Goal: Contribute content: Contribute content

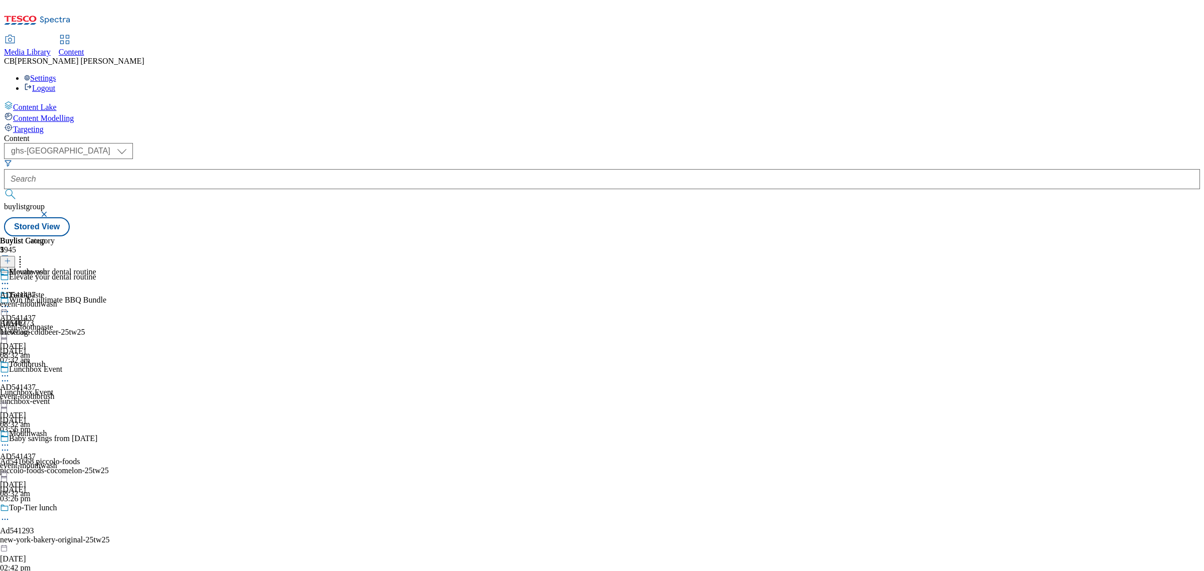
select select "ghs-[GEOGRAPHIC_DATA]"
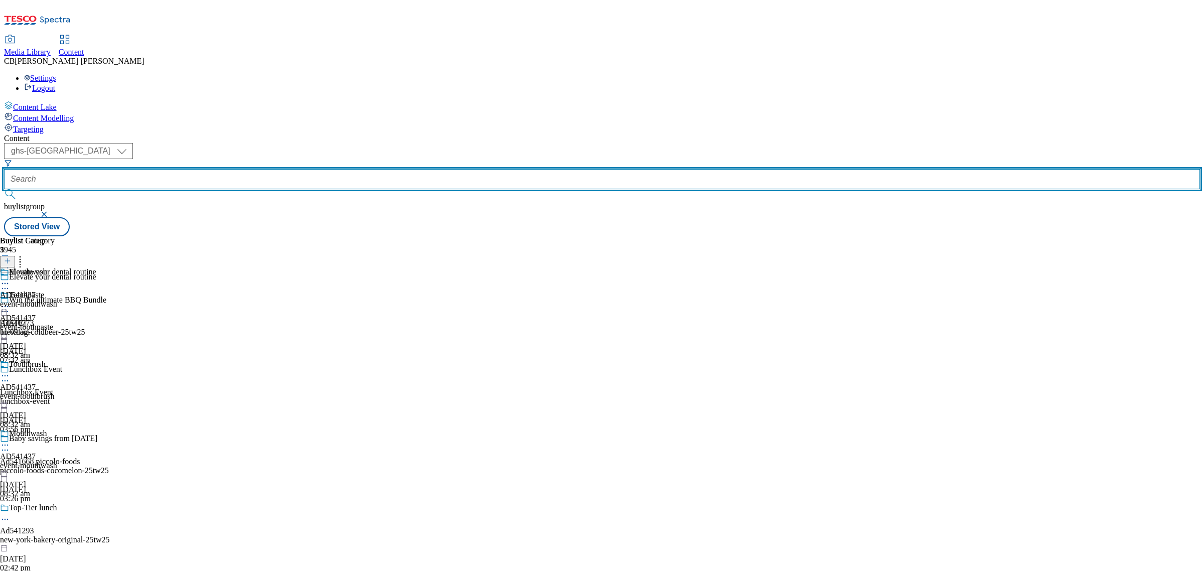
click at [241, 169] on input "text" at bounding box center [602, 179] width 1196 height 20
paste input "bel-babybel-25tw25"
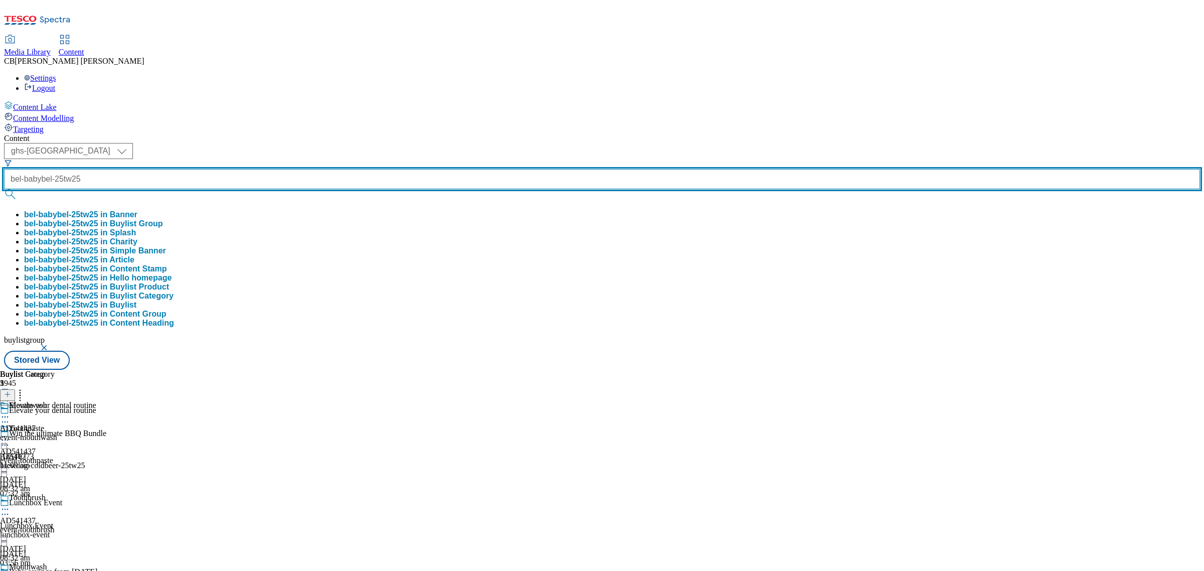
type input "bel-babybel-25tw25"
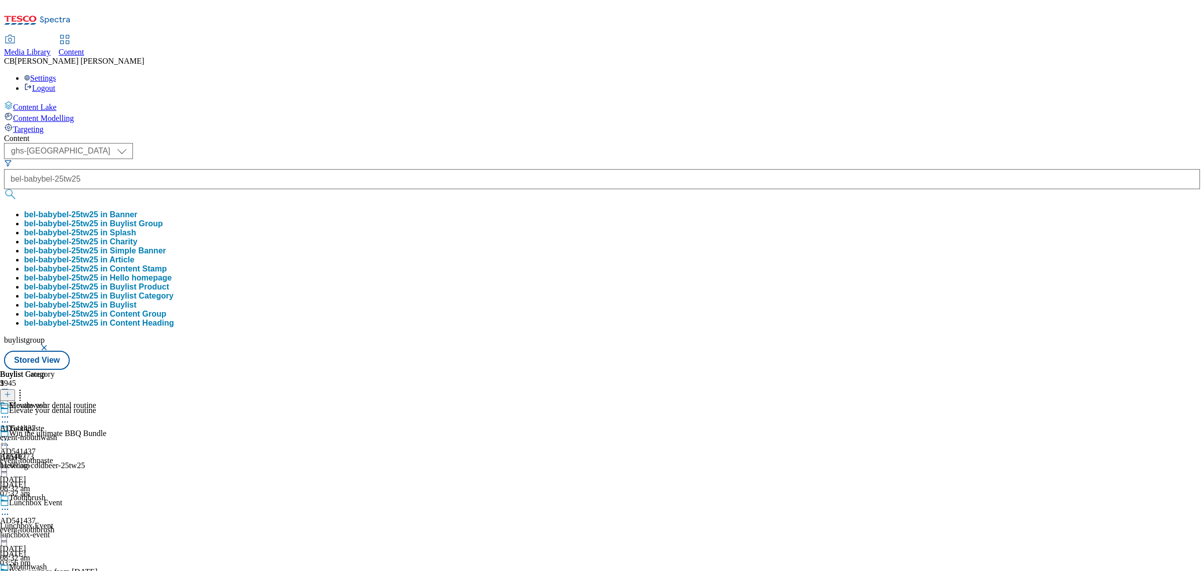
click at [163, 219] on button "bel-babybel-25tw25 in Buylist Group" at bounding box center [93, 223] width 139 height 9
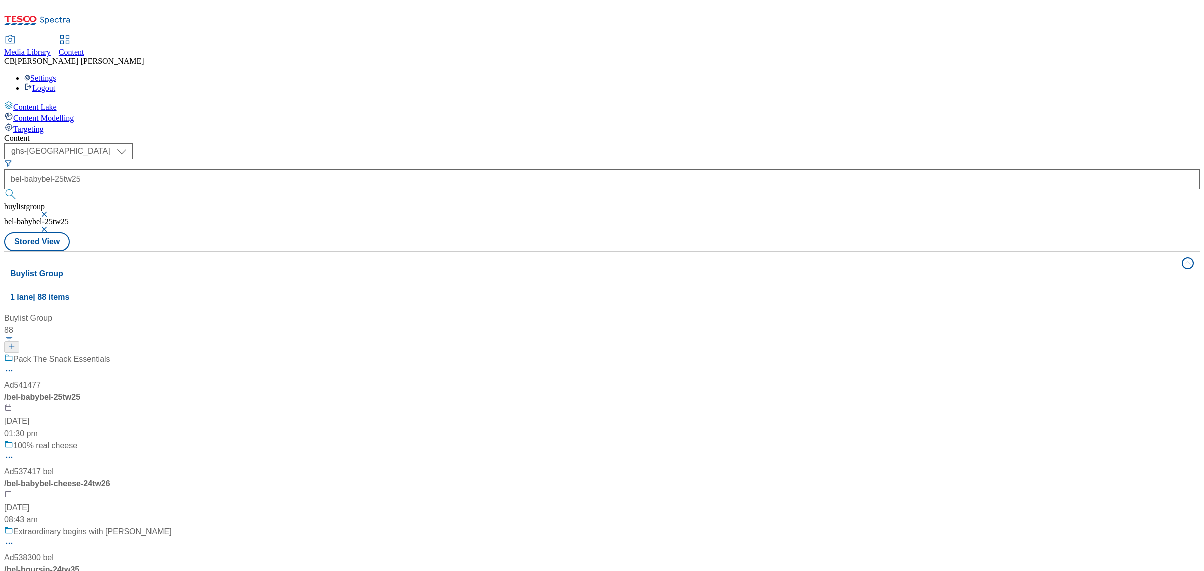
click at [172, 353] on div "Pack The Snack Essentials Ad541477 / bel-babybel-25tw25 [DATE] 01:30 pm" at bounding box center [88, 396] width 168 height 86
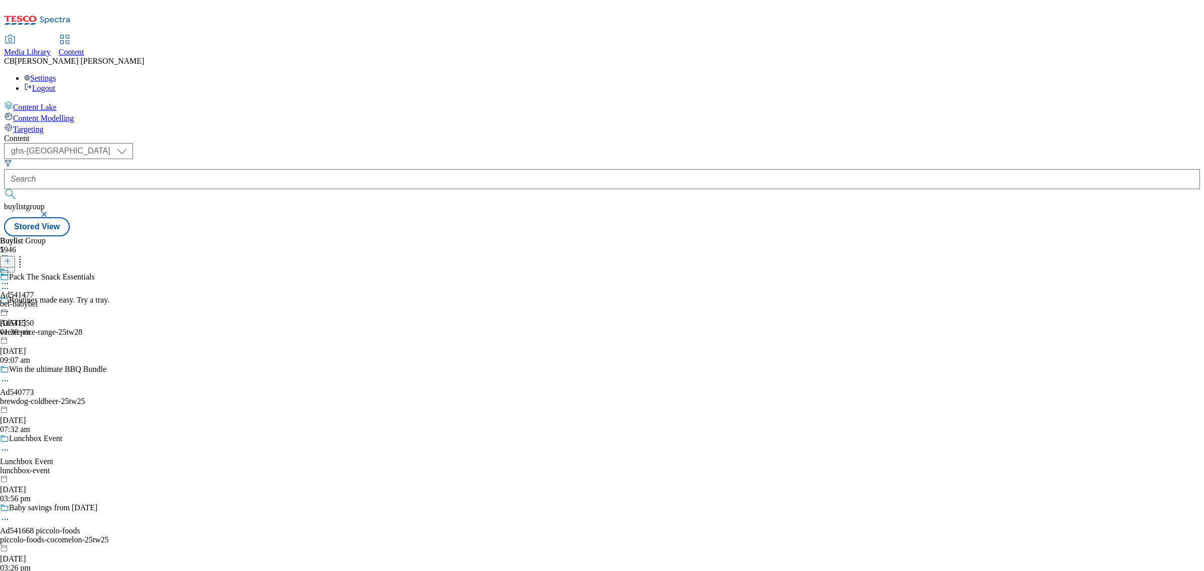
click at [10, 278] on icon at bounding box center [5, 283] width 10 height 10
click at [47, 299] on button "Edit" at bounding box center [33, 305] width 27 height 12
select select "tactical"
select select "supplier funded short term 1-3 weeks"
select select "dunnhumby"
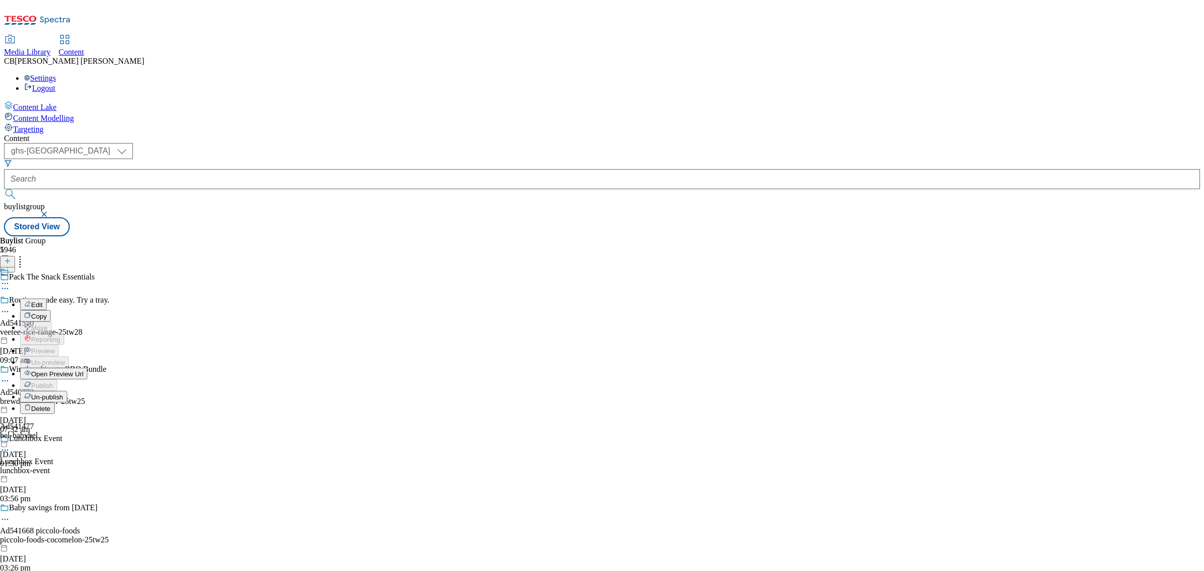
select select "Banner"
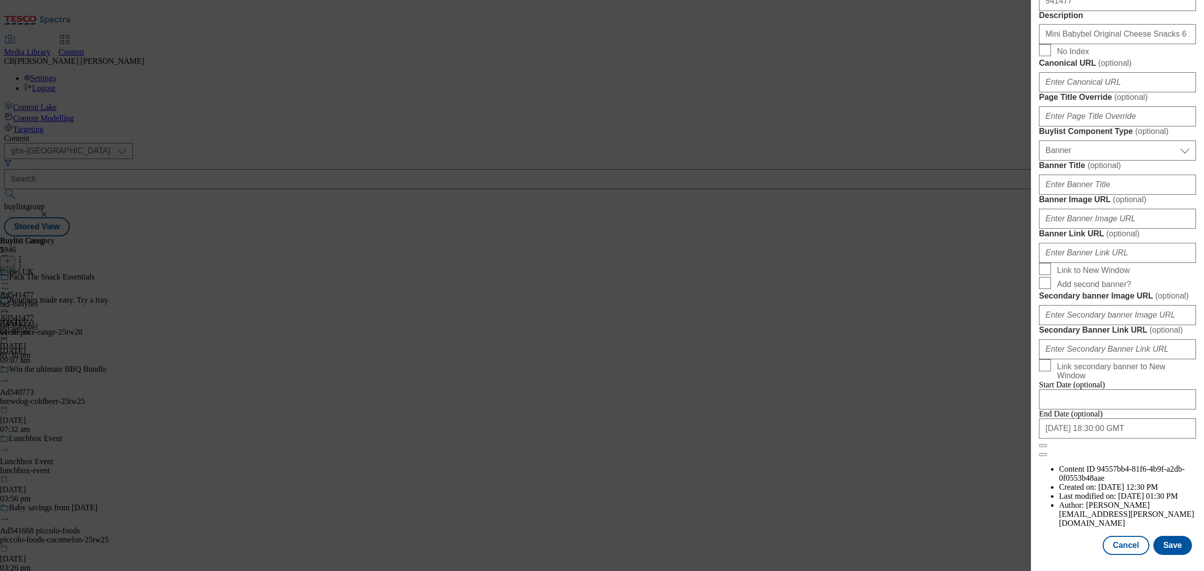
scroll to position [941, 0]
click at [1118, 209] on input "Banner Image URL ( optional )" at bounding box center [1117, 219] width 157 height 20
paste input "https://digitalcontent.api.tesco.com/v2/media/ghs-mktg/ab1cb838-8506-4faf-a524-…"
type input "https://digitalcontent.api.tesco.com/v2/media/ghs-mktg/ab1cb838-8506-4faf-a524-…"
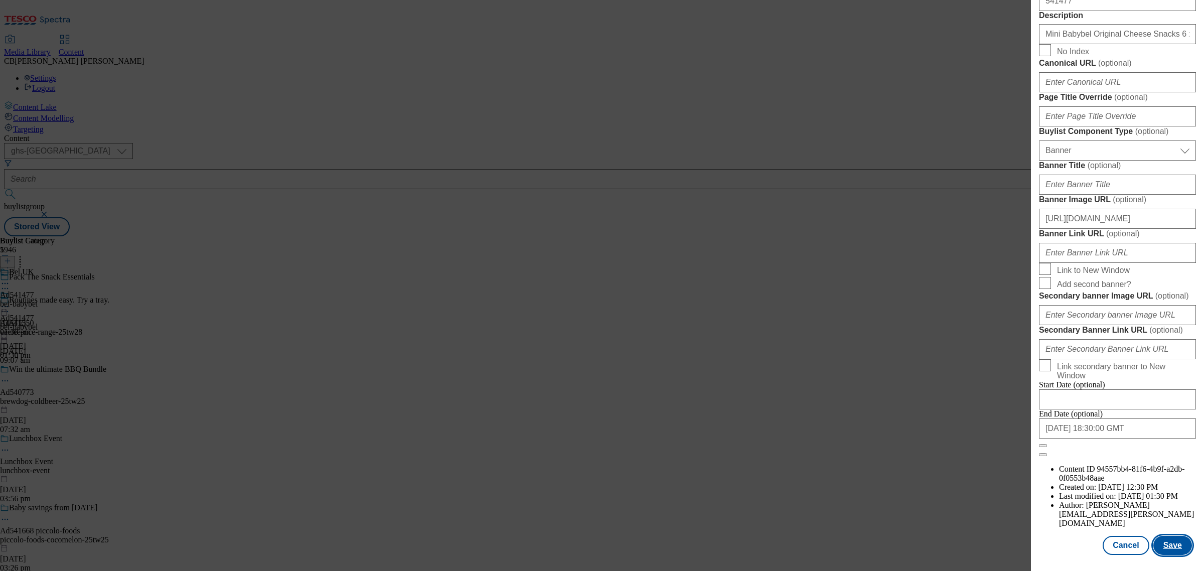
click at [1156, 543] on button "Save" at bounding box center [1173, 545] width 39 height 19
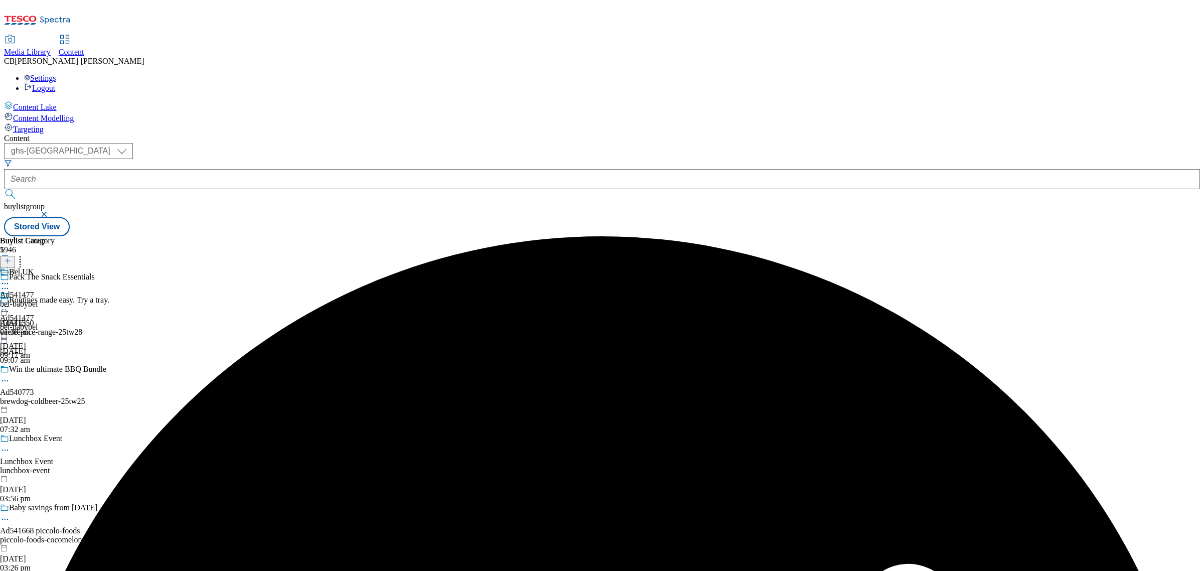
click at [10, 302] on icon at bounding box center [5, 307] width 10 height 10
click at [59, 368] on button "Preview" at bounding box center [39, 374] width 39 height 12
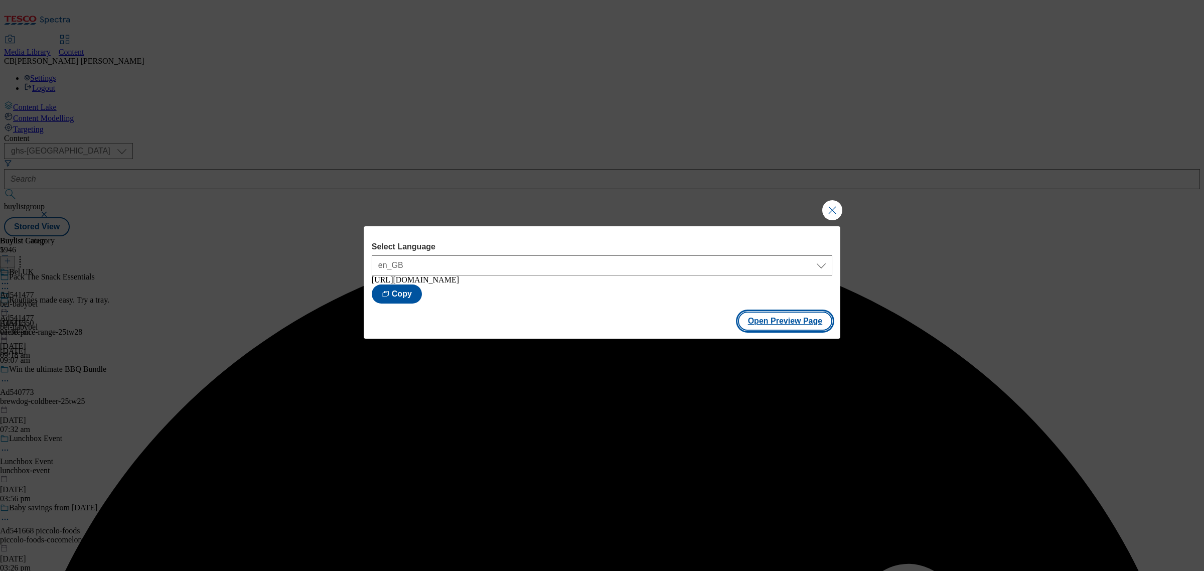
click at [790, 325] on button "Open Preview Page" at bounding box center [785, 321] width 95 height 19
click at [839, 206] on button "Close Modal" at bounding box center [832, 210] width 20 height 20
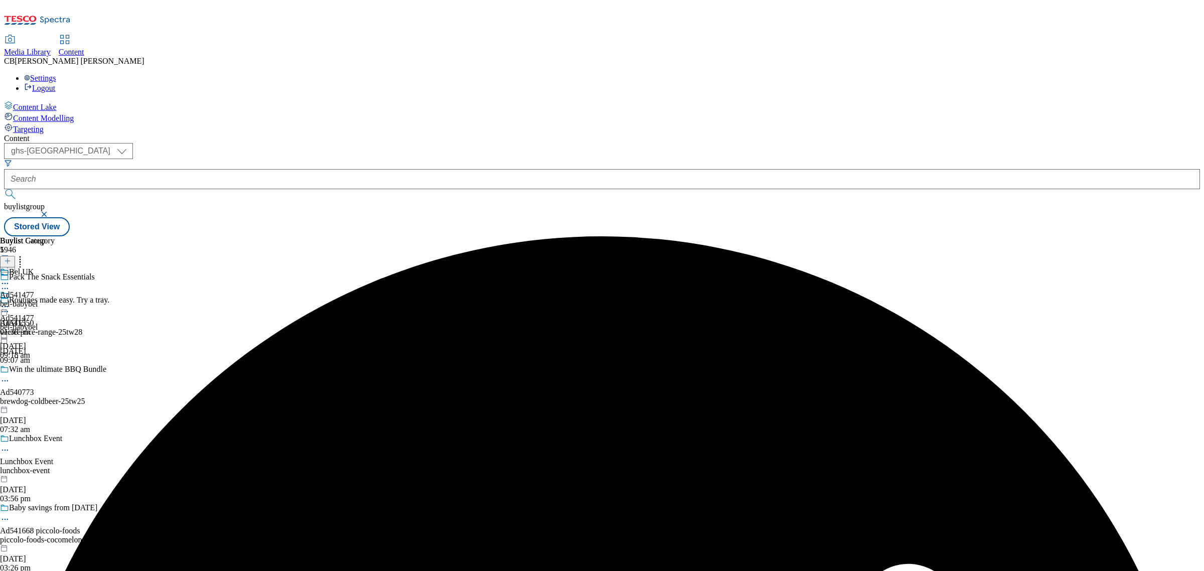
click at [10, 302] on icon at bounding box center [5, 307] width 10 height 10
click at [53, 405] on span "Publish" at bounding box center [42, 409] width 22 height 8
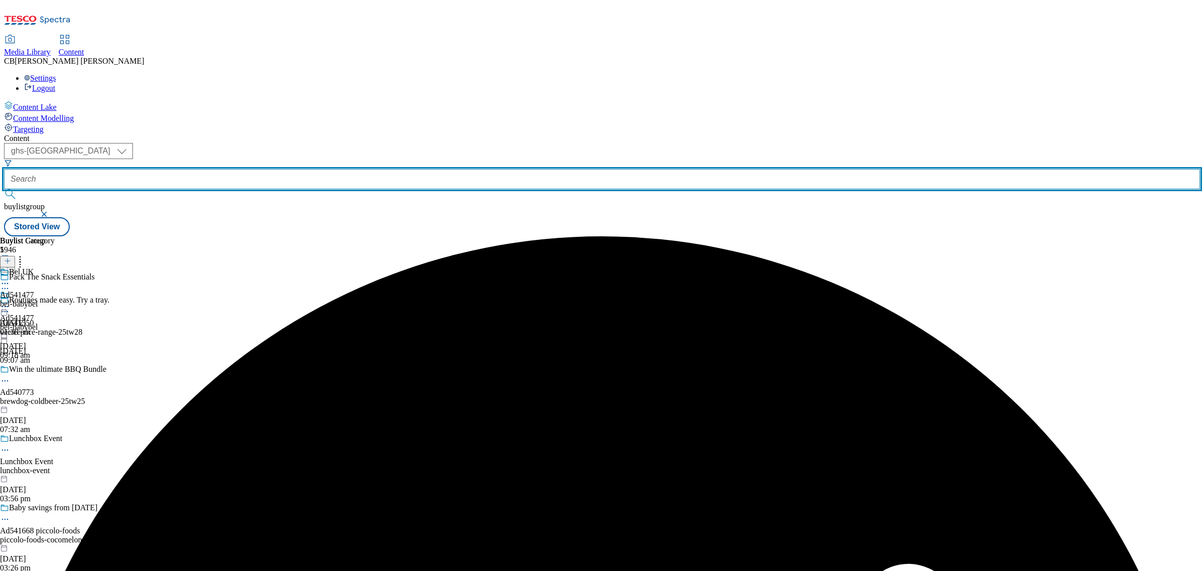
click at [252, 169] on input "text" at bounding box center [602, 179] width 1196 height 20
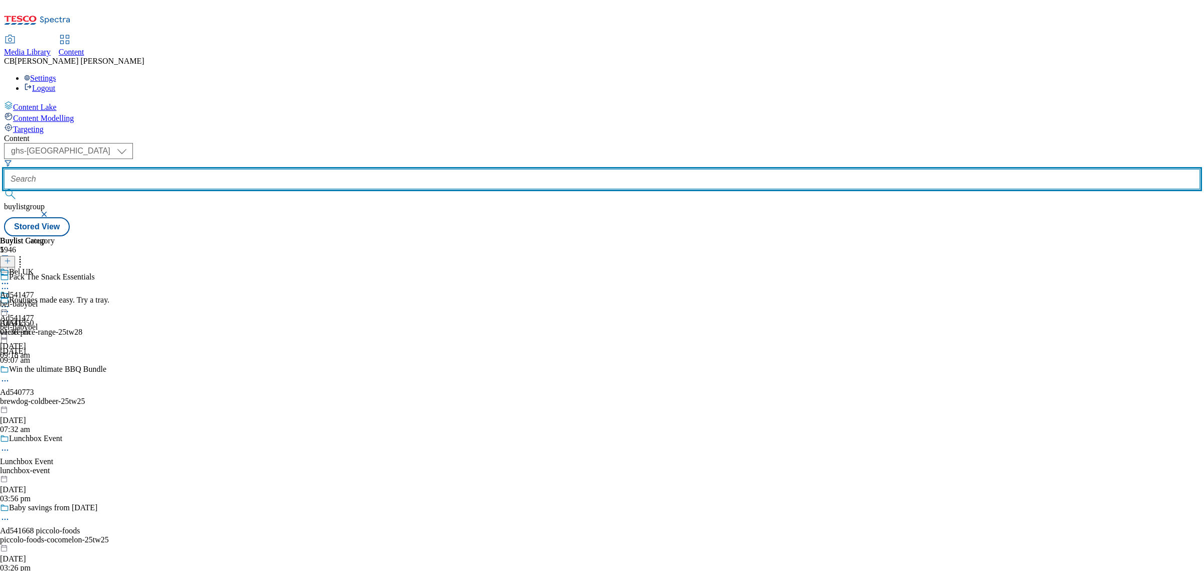
paste input "kerry-foods-cheestrings-25tw25"
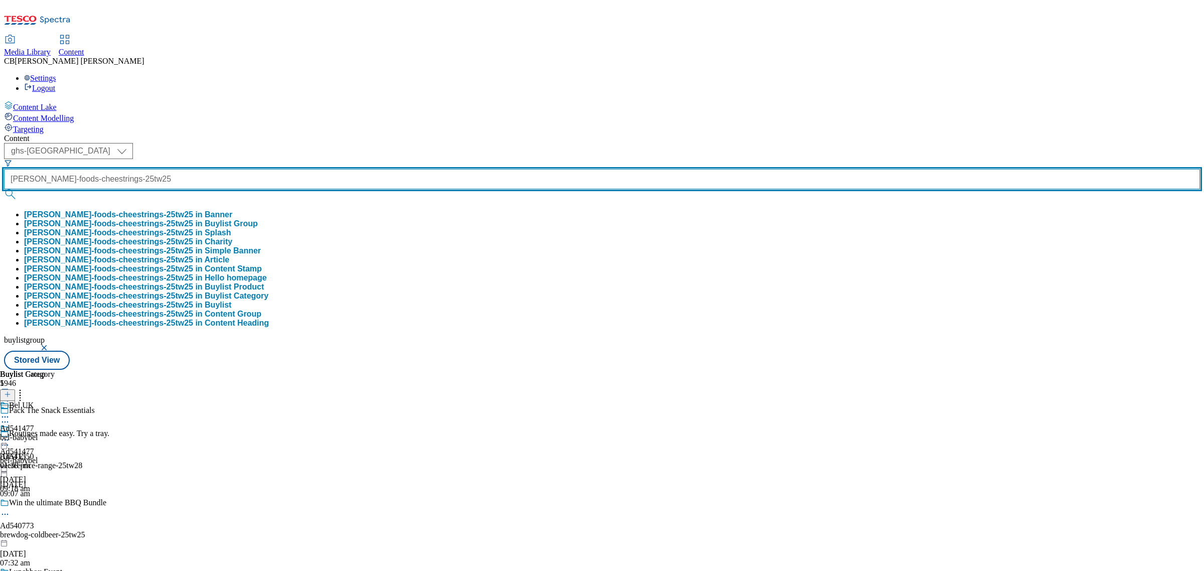
type input "kerry-foods-cheestrings-25tw25"
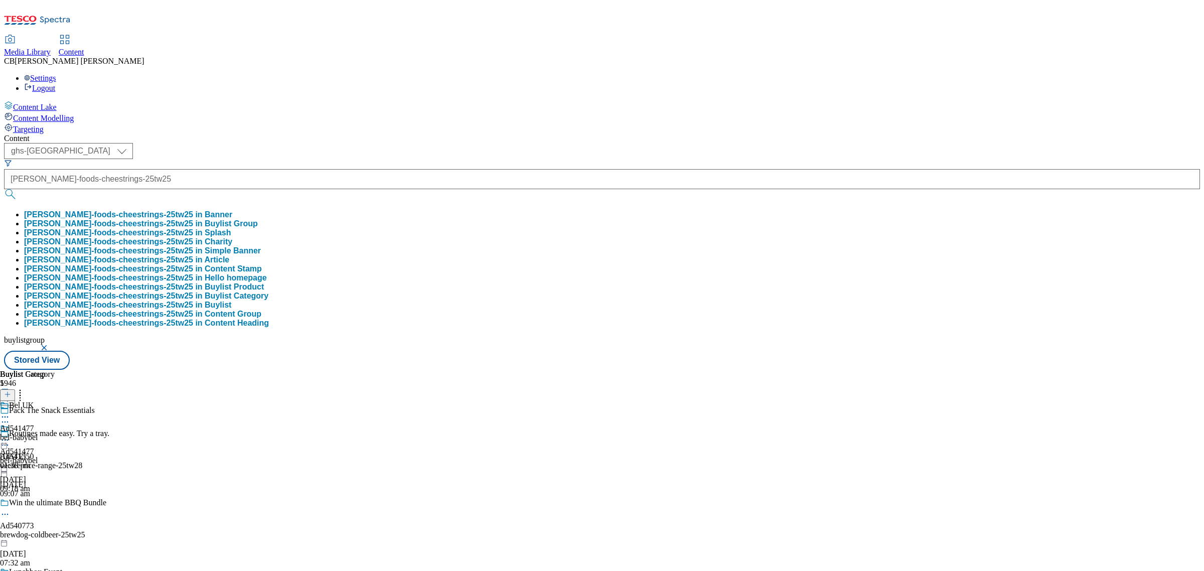
click at [257, 219] on button "kerry-foods-cheestrings-25tw25 in Buylist Group" at bounding box center [141, 223] width 234 height 9
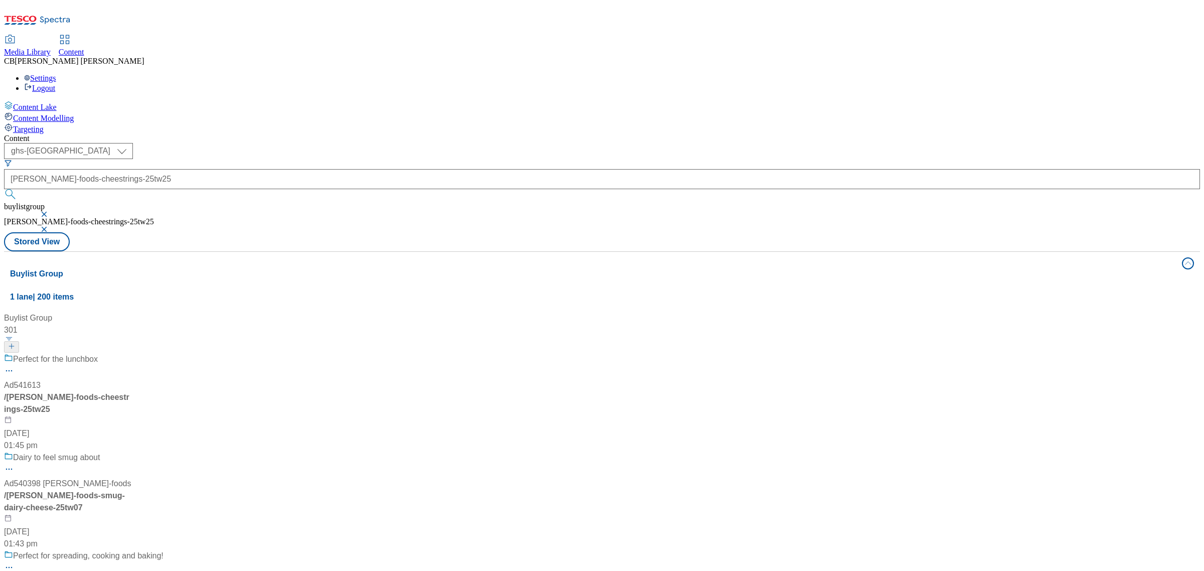
click at [164, 353] on div "Perfect for the lunchbox Ad541613 / kerry-foods-cheestrings-25tw25 4 Aug 2025 0…" at bounding box center [84, 402] width 160 height 98
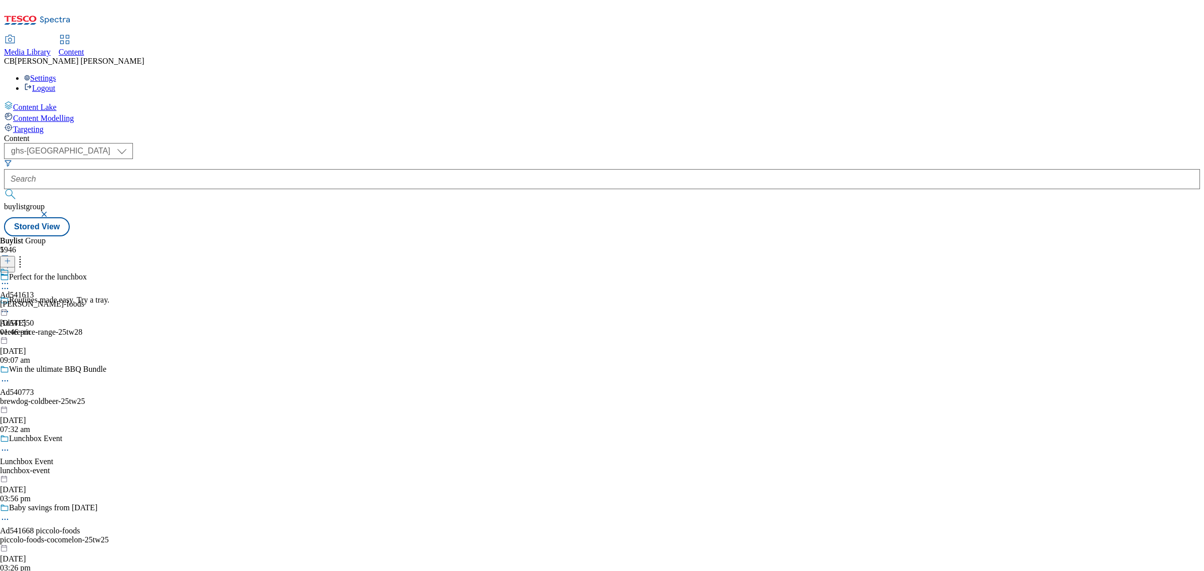
click at [10, 278] on icon at bounding box center [5, 283] width 10 height 10
click at [47, 299] on button "Edit" at bounding box center [33, 305] width 27 height 12
select select "tactical"
select select "supplier funded short term 1-3 weeks"
select select "dunnhumby"
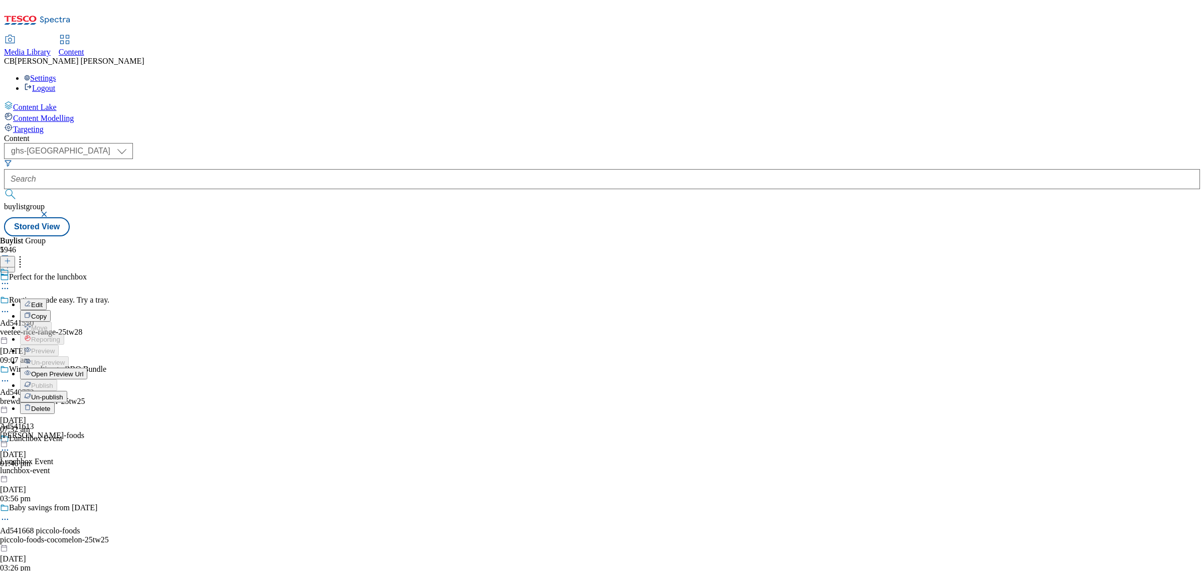
select select "Banner"
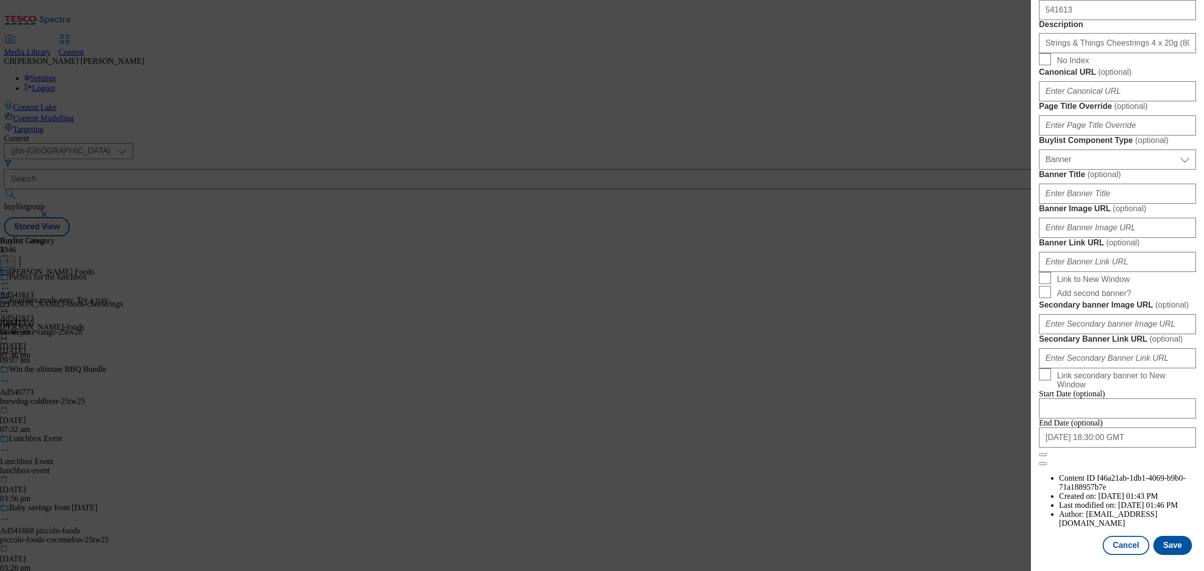
scroll to position [887, 0]
click at [1106, 222] on input "Banner Image URL ( optional )" at bounding box center [1117, 228] width 157 height 20
paste input "https://digitalcontent.api.tesco.com/v2/media/ghs-mktg/68ebf00e-97f7-4542-bd9e-…"
type input "https://digitalcontent.api.tesco.com/v2/media/ghs-mktg/68ebf00e-97f7-4542-bd9e-…"
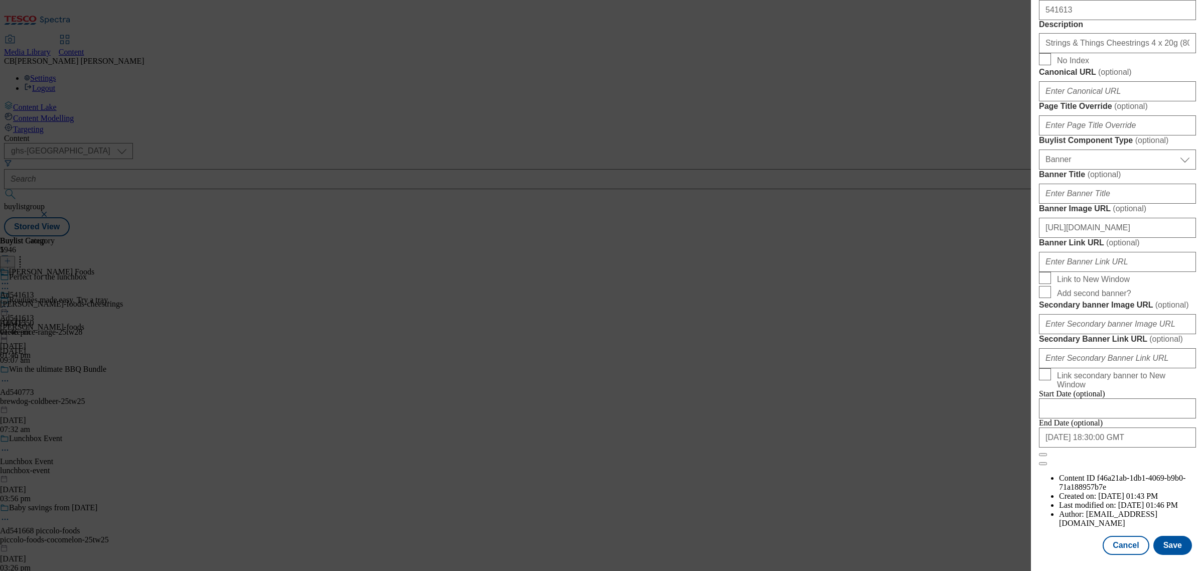
click at [1173, 298] on span "Add second banner?" at bounding box center [1124, 292] width 135 height 12
click at [1051, 298] on input "Add second banner?" at bounding box center [1045, 292] width 12 height 12
click at [1044, 286] on input "Add second banner?" at bounding box center [1045, 292] width 12 height 12
checkbox input "false"
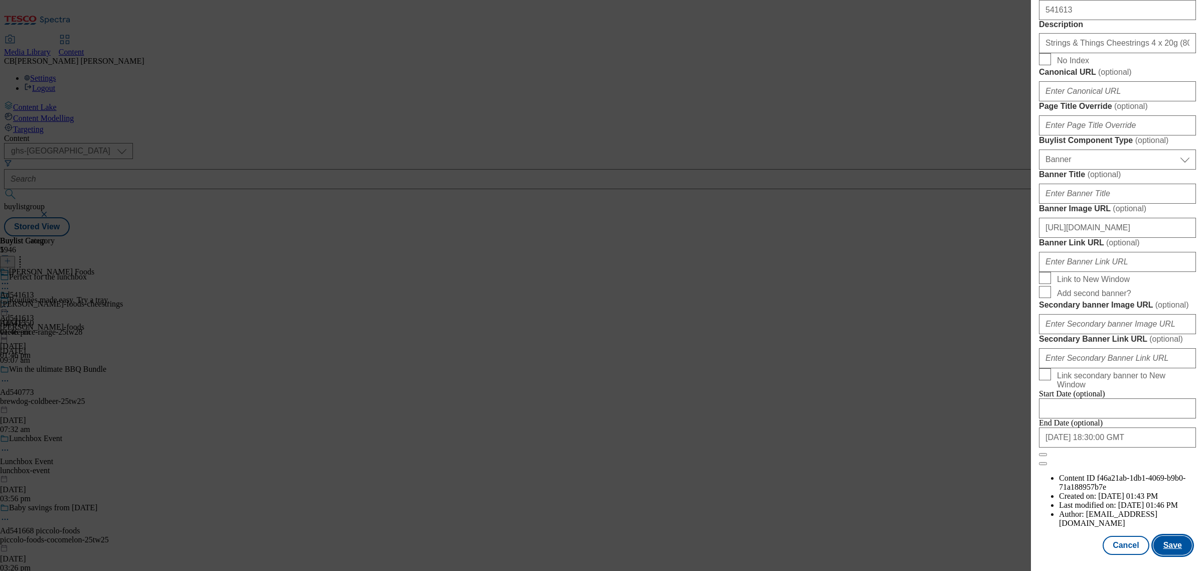
click at [1158, 536] on button "Save" at bounding box center [1173, 545] width 39 height 19
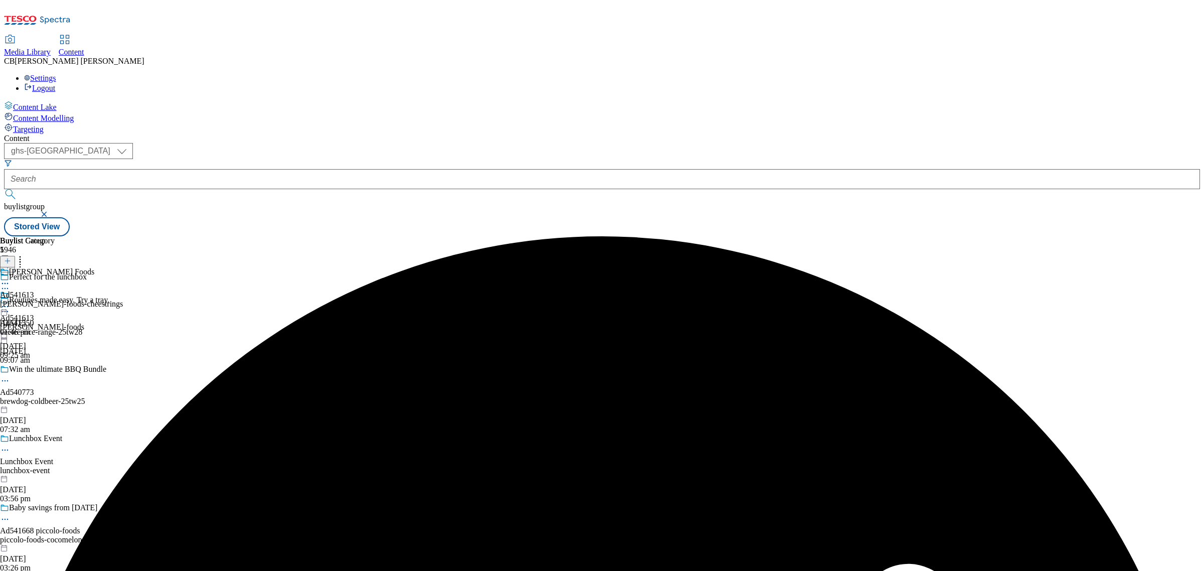
click at [10, 302] on icon at bounding box center [5, 307] width 10 height 10
click at [55, 370] on span "Preview" at bounding box center [43, 374] width 24 height 8
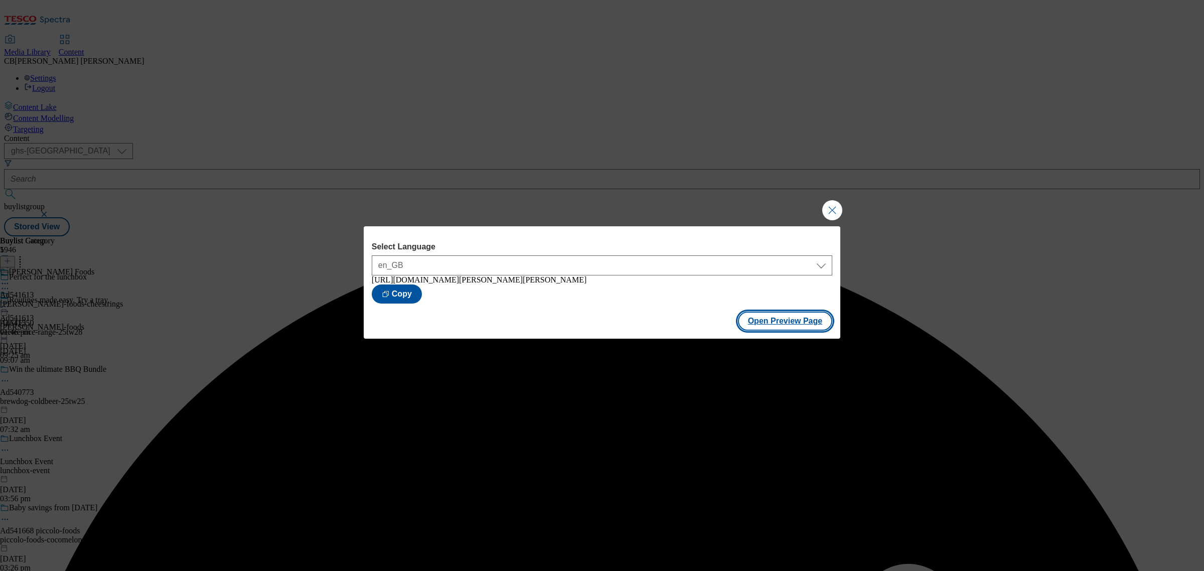
click at [790, 330] on button "Open Preview Page" at bounding box center [785, 321] width 95 height 19
click at [835, 202] on button "Close Modal" at bounding box center [832, 210] width 20 height 20
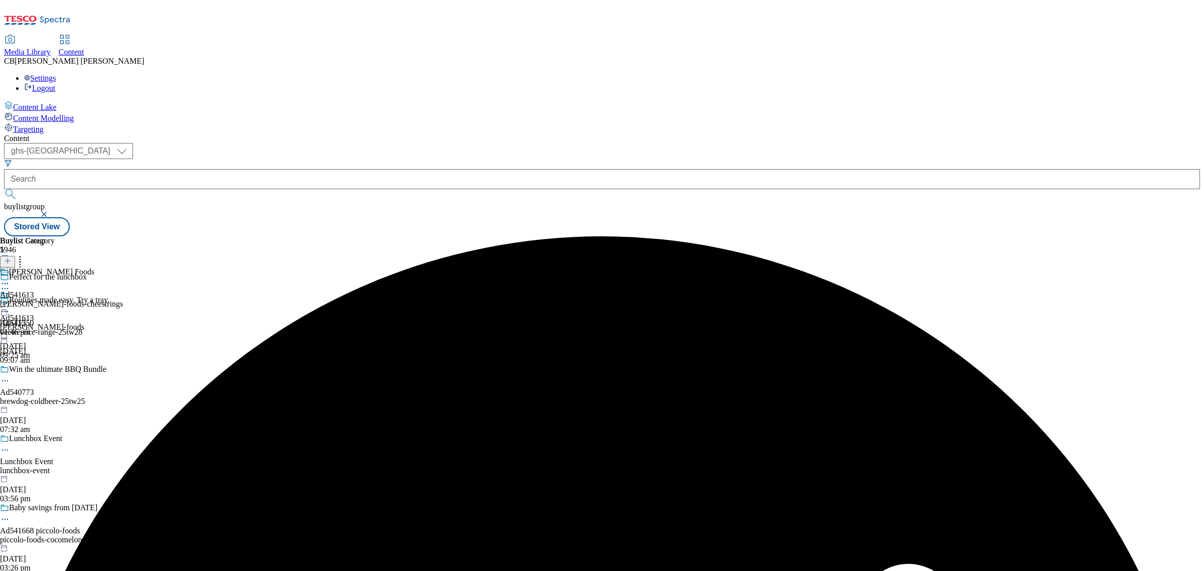
click at [4, 306] on circle at bounding box center [3, 307] width 2 height 2
click at [57, 402] on button "Publish" at bounding box center [38, 408] width 37 height 12
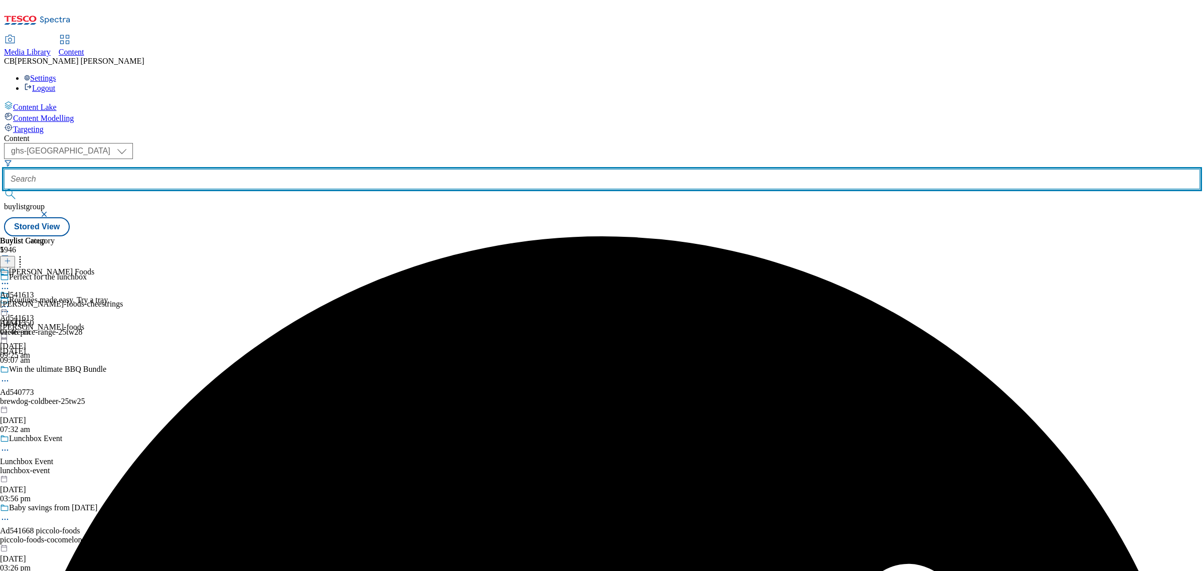
click at [258, 169] on input "text" at bounding box center [602, 179] width 1196 height 20
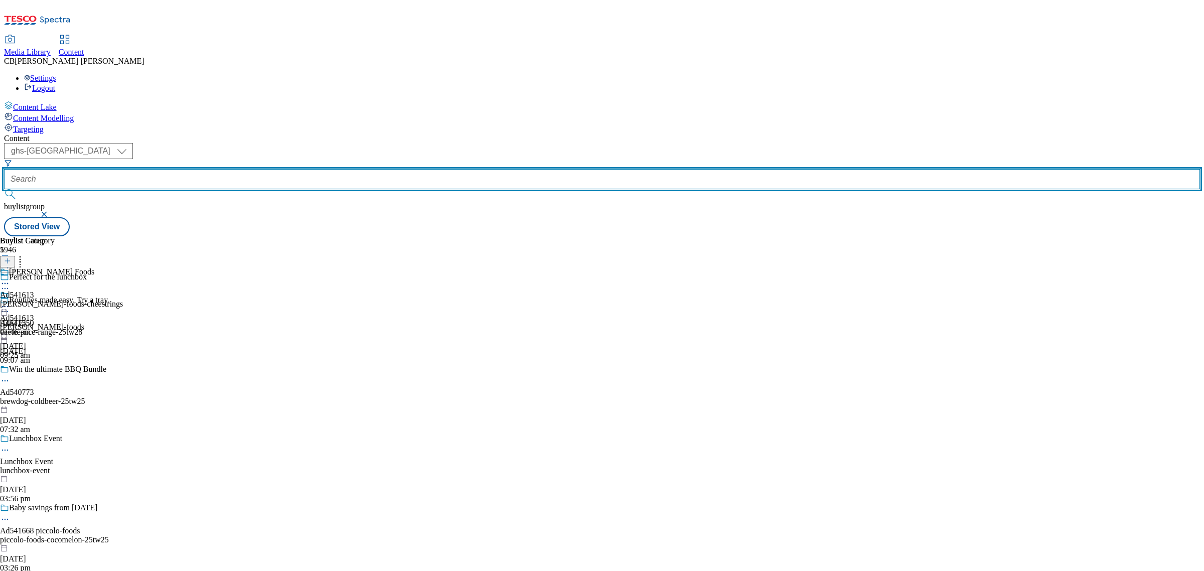
paste input "heineken-sol-cerveza-25tw25"
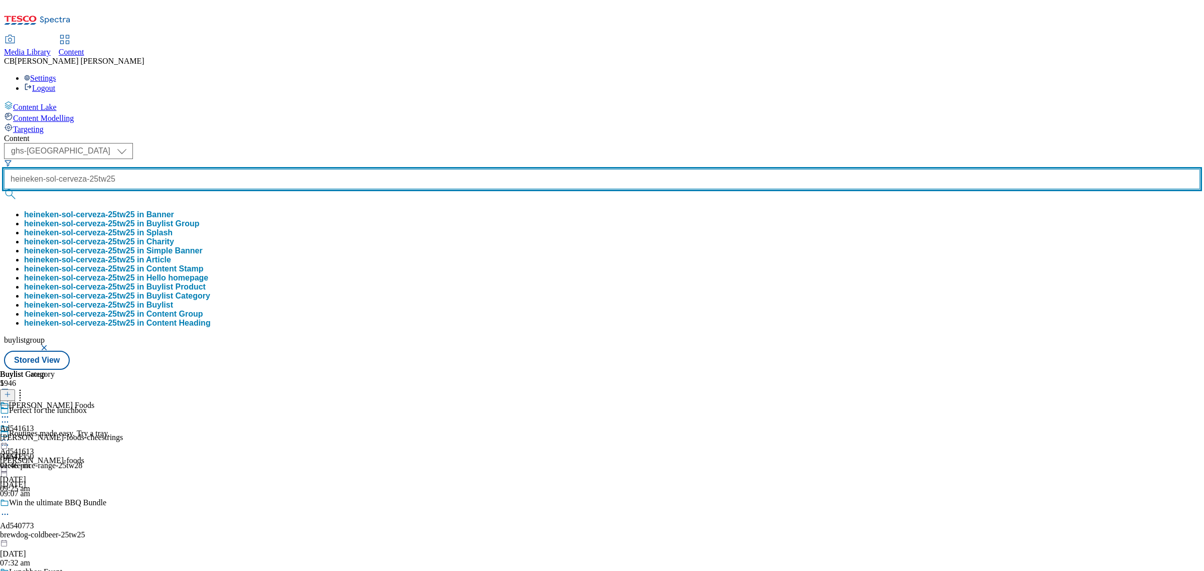
type input "heineken-sol-cerveza-25tw25"
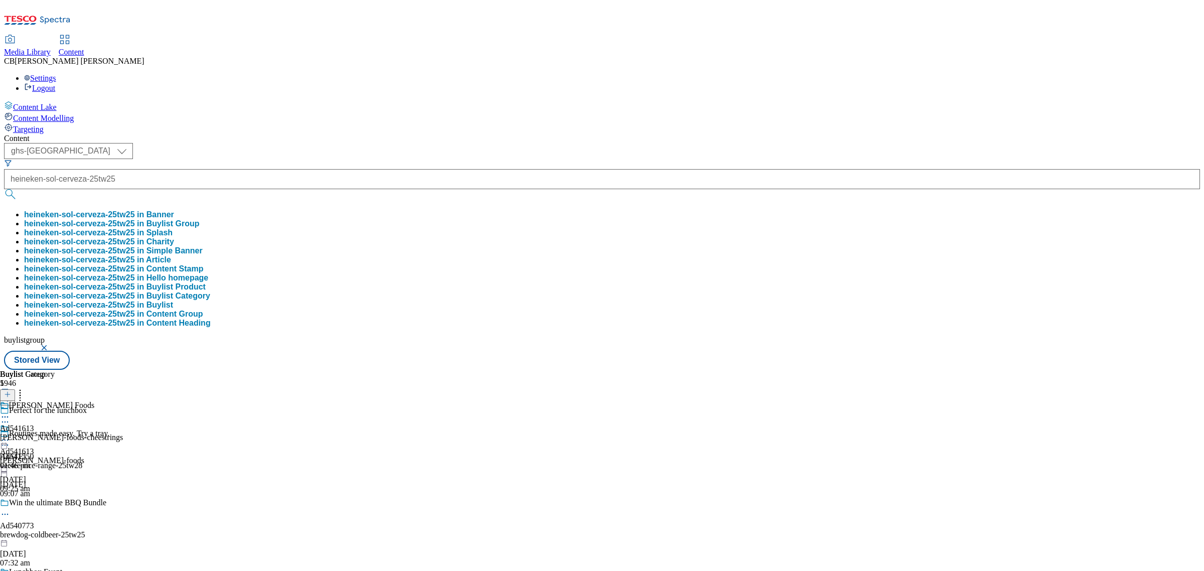
click at [199, 219] on button "heineken-sol-cerveza-25tw25 in Buylist Group" at bounding box center [111, 223] width 175 height 9
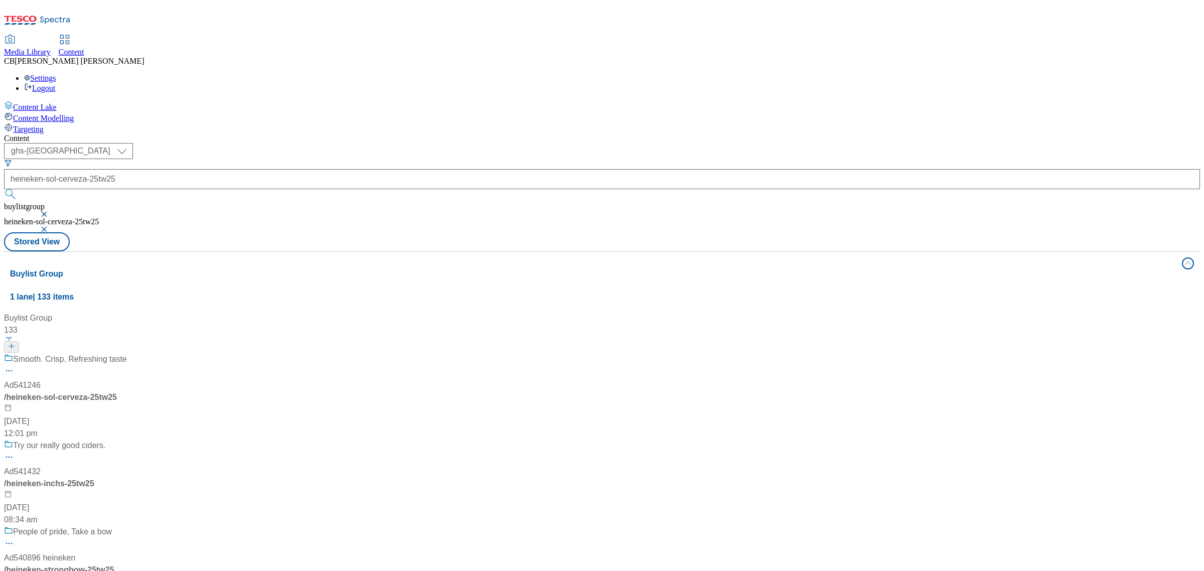
click at [187, 353] on div "Smooth. Crisp. Refreshing taste Ad541246 / heineken-sol-cerveza-25tw25 6 Aug 20…" at bounding box center [95, 396] width 183 height 86
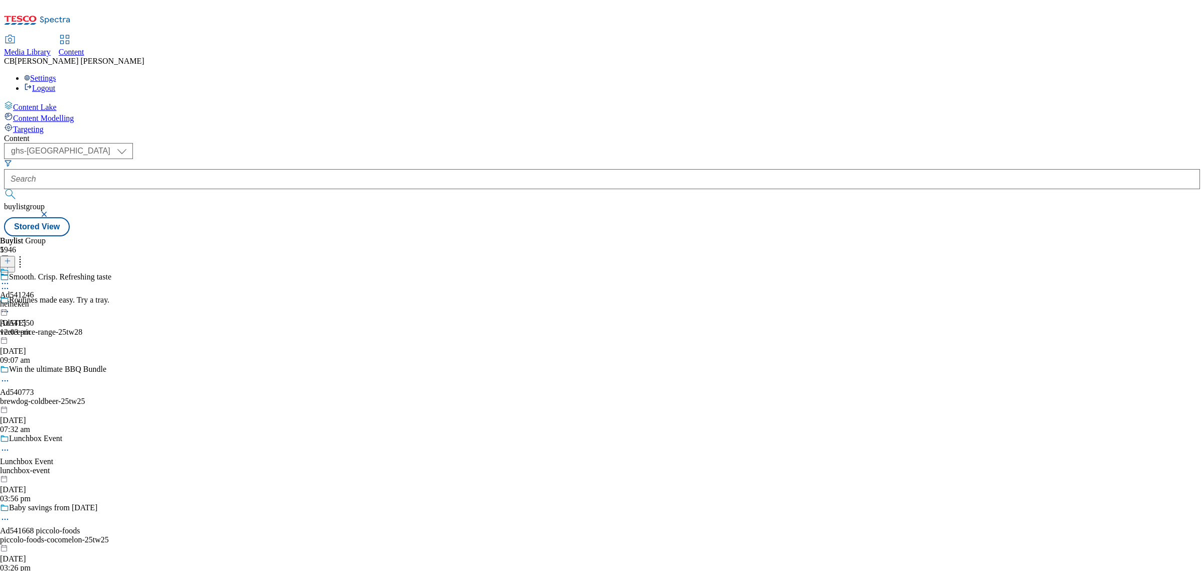
click at [10, 278] on icon at bounding box center [5, 283] width 10 height 10
click at [47, 299] on button "Edit" at bounding box center [33, 305] width 27 height 12
select select "tactical"
select select "supplier funded short term 1-3 weeks"
select select "dunnhumby"
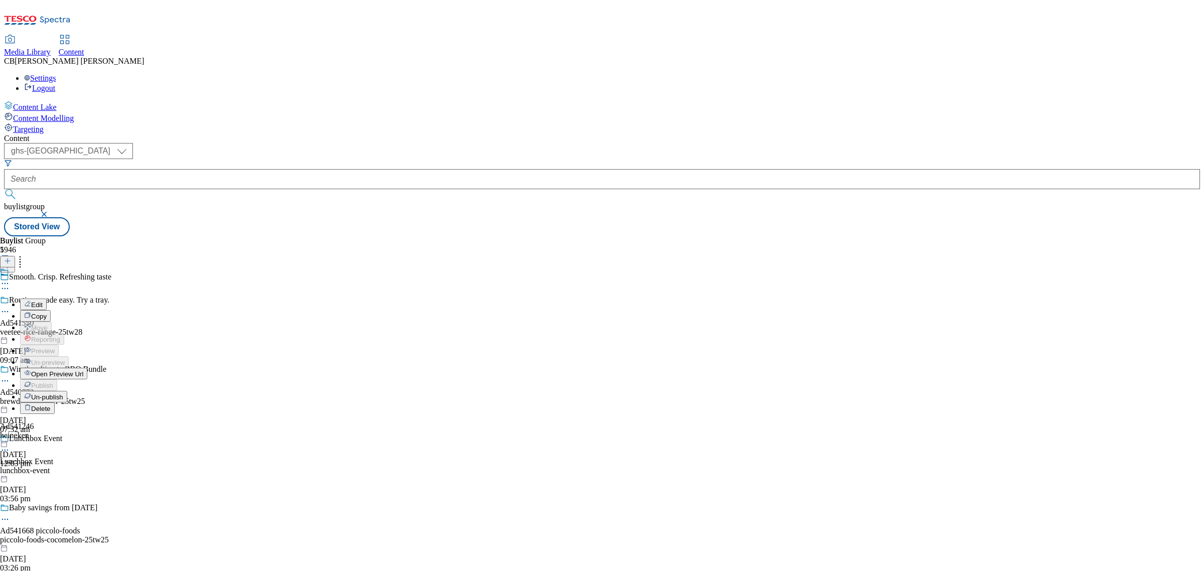
select select "Banner"
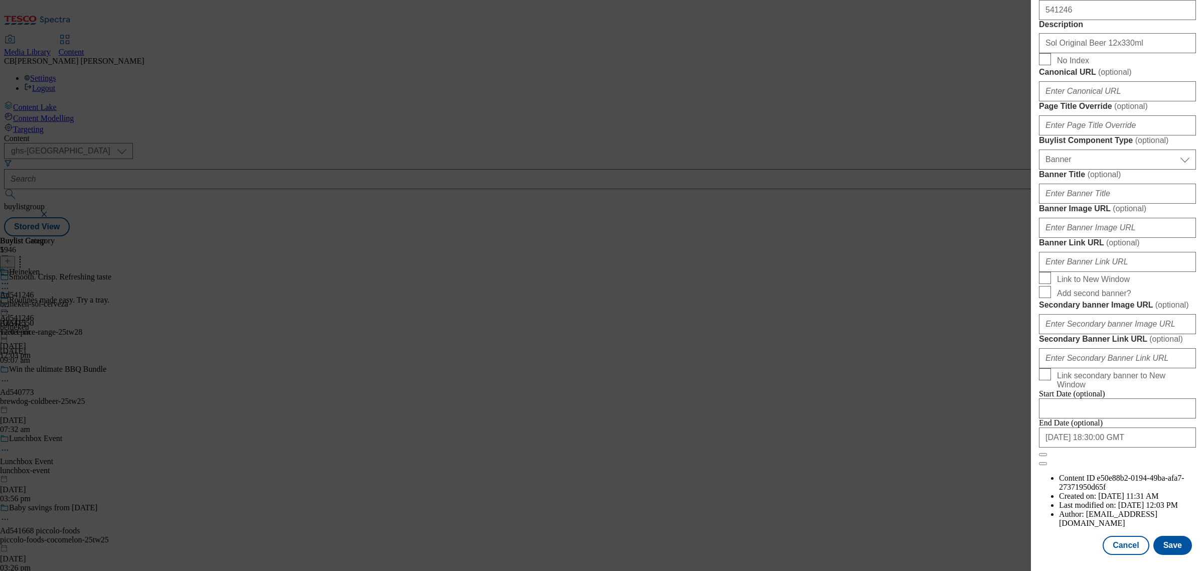
scroll to position [815, 0]
click at [1137, 238] on input "Banner Image URL ( optional )" at bounding box center [1117, 228] width 157 height 20
paste input "https://digitalcontent.api.tesco.com/v2/media/ghs-mktg/198893e9-81de-4aa6-96e5-…"
type input "https://digitalcontent.api.tesco.com/v2/media/ghs-mktg/198893e9-81de-4aa6-96e5-…"
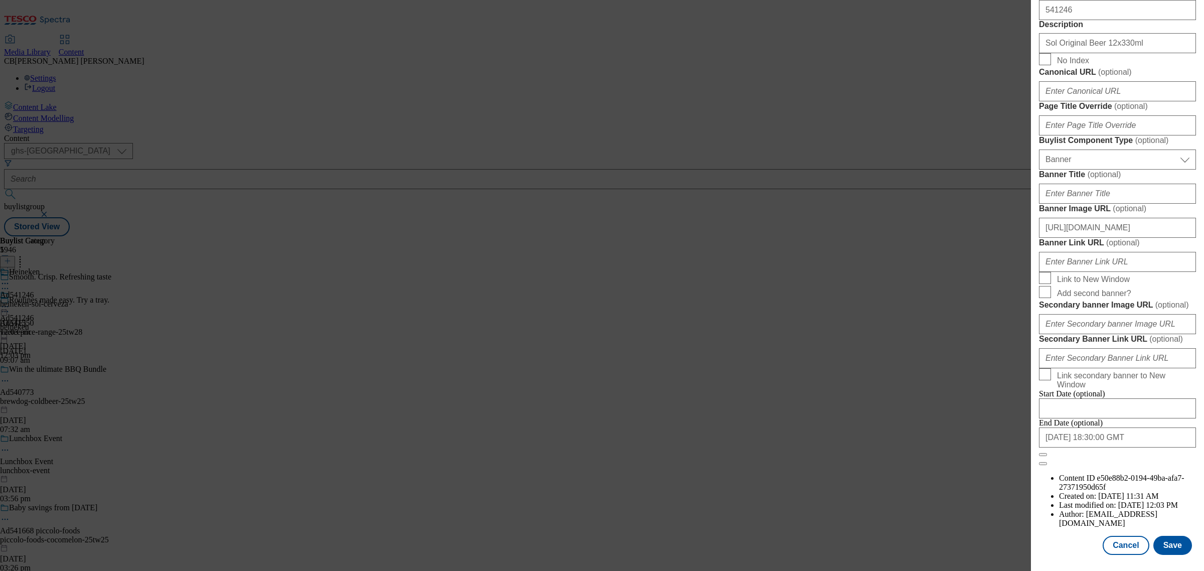
click at [1162, 264] on form "Label Ad541246 Tracking Name DH_AD541246 Friendly Name heineken Buylist Lifespa…" at bounding box center [1117, 51] width 157 height 830
click at [1163, 538] on button "Save" at bounding box center [1173, 545] width 39 height 19
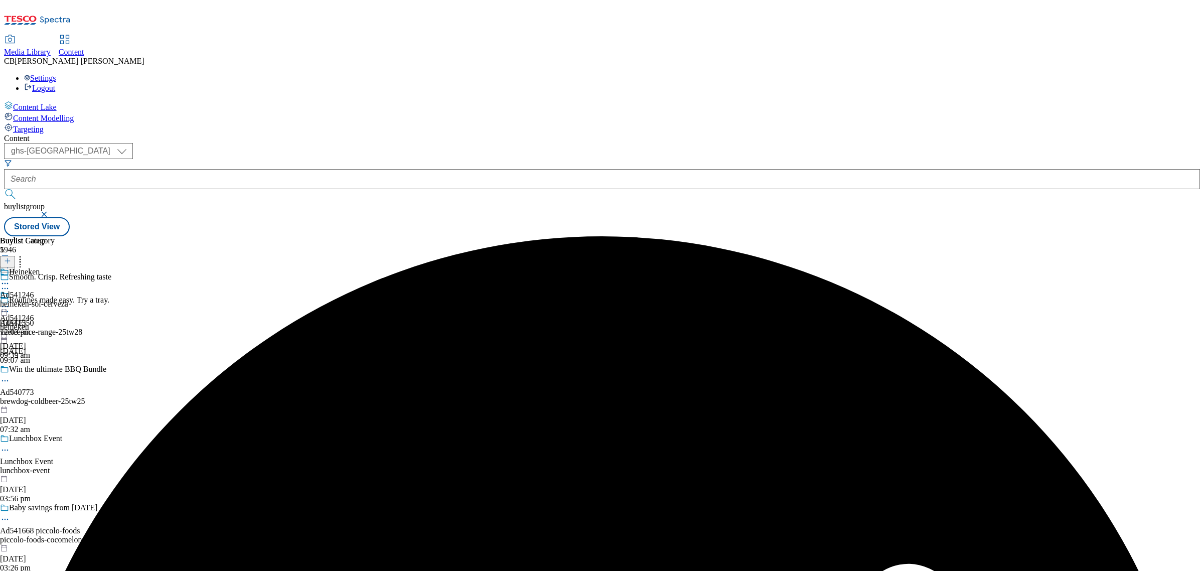
click at [10, 302] on icon at bounding box center [5, 307] width 10 height 10
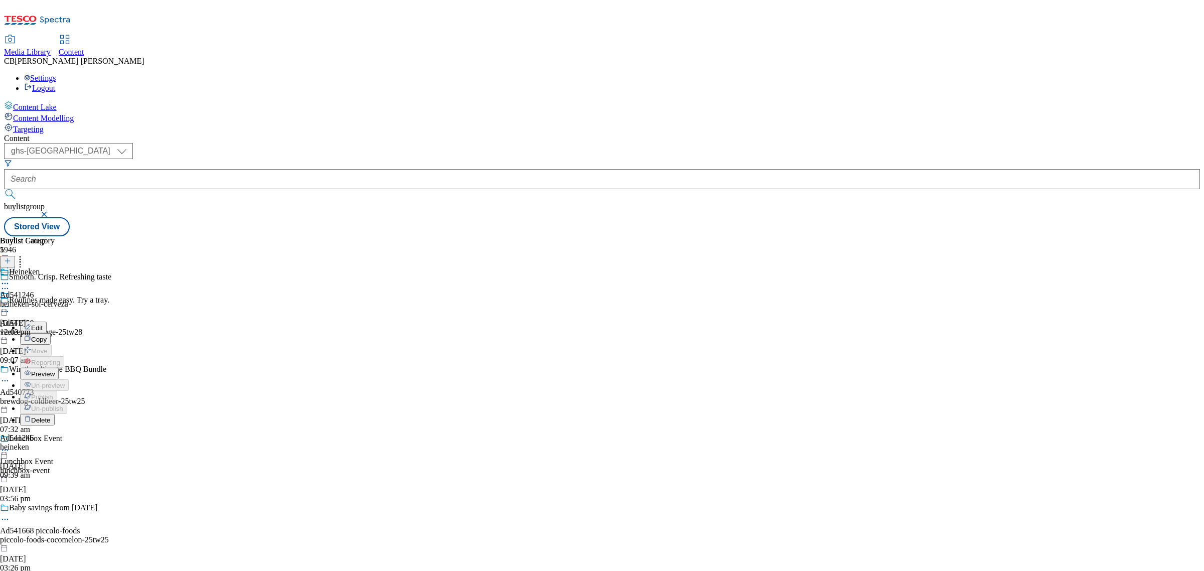
click at [55, 370] on span "Preview" at bounding box center [43, 374] width 24 height 8
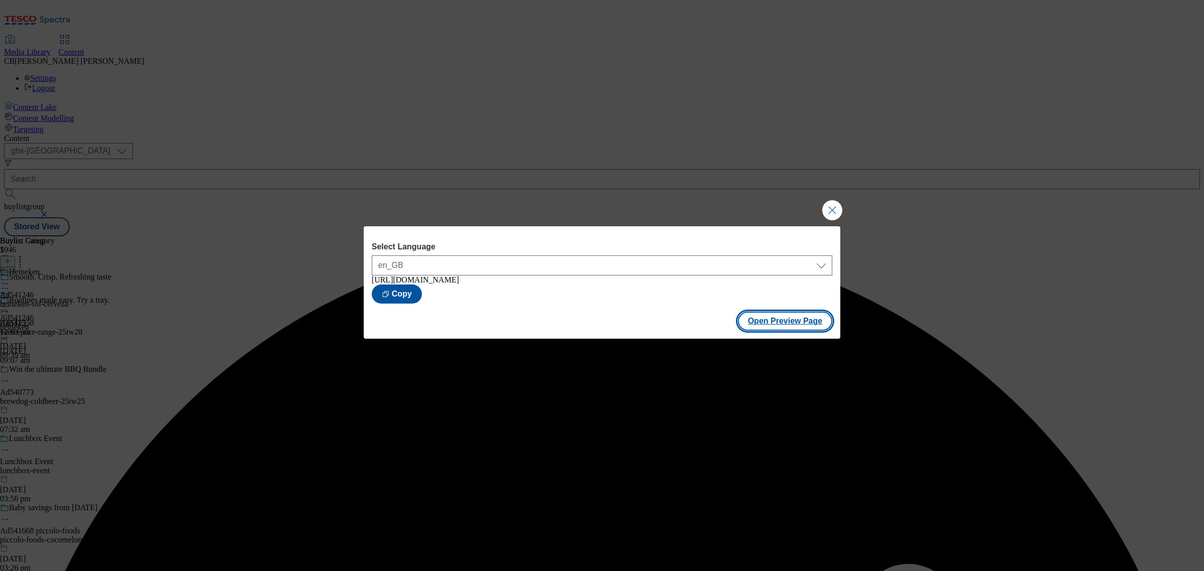
click at [779, 324] on button "Open Preview Page" at bounding box center [785, 321] width 95 height 19
click at [824, 208] on button "Close Modal" at bounding box center [832, 210] width 20 height 20
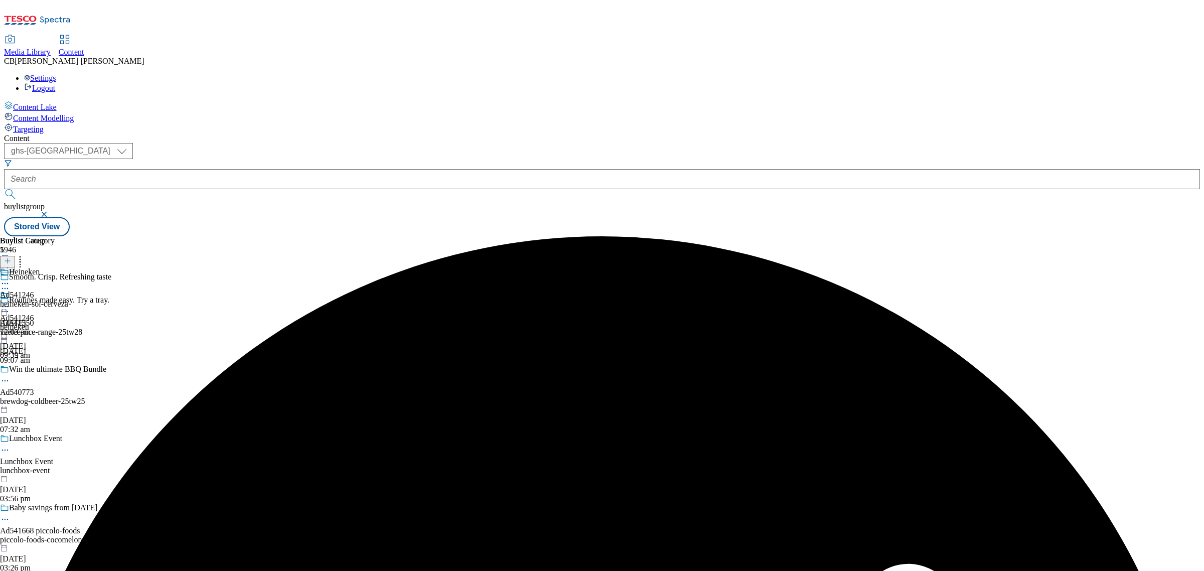
click at [10, 302] on icon at bounding box center [5, 307] width 10 height 10
click at [57, 402] on button "Publish" at bounding box center [38, 408] width 37 height 12
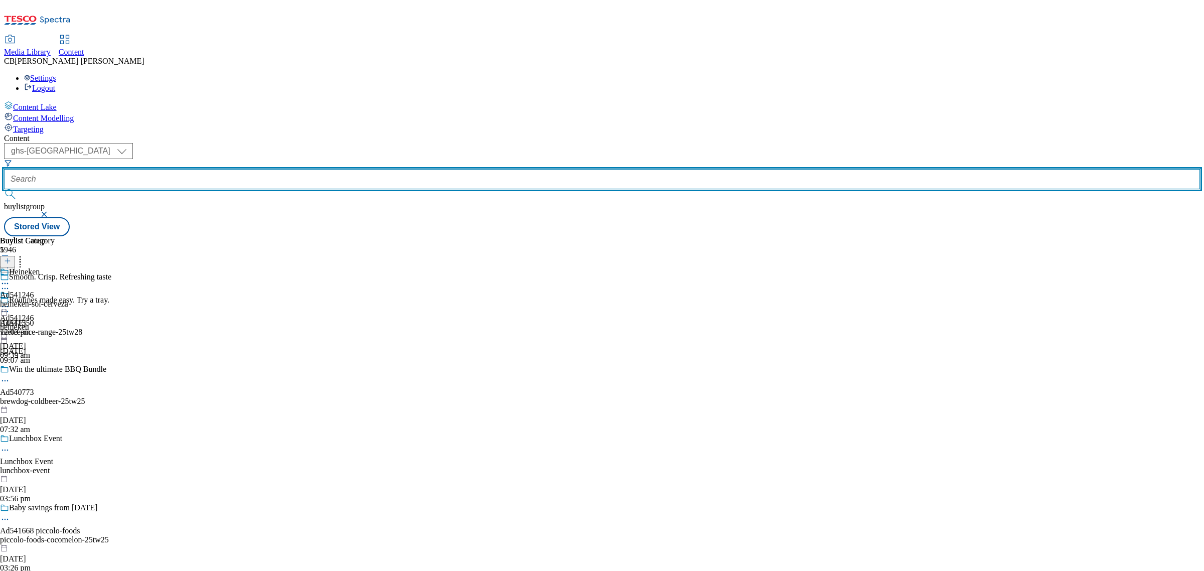
click at [234, 169] on input "text" at bounding box center [602, 179] width 1196 height 20
paste input "intersnack-pom-bear-crisps-25tw25"
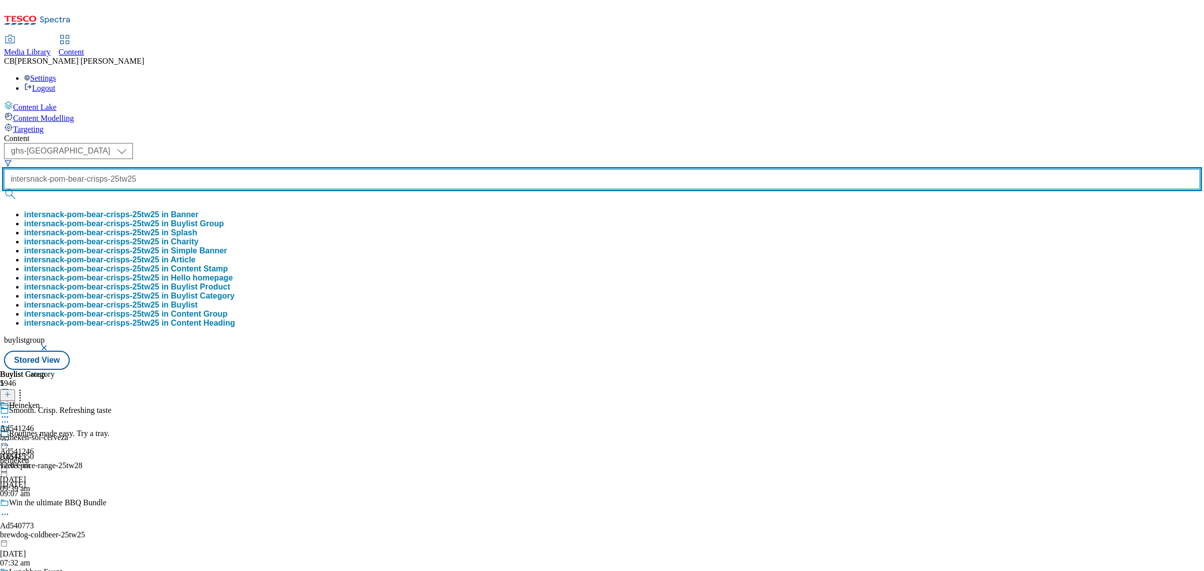
type input "intersnack-pom-bear-crisps-25tw25"
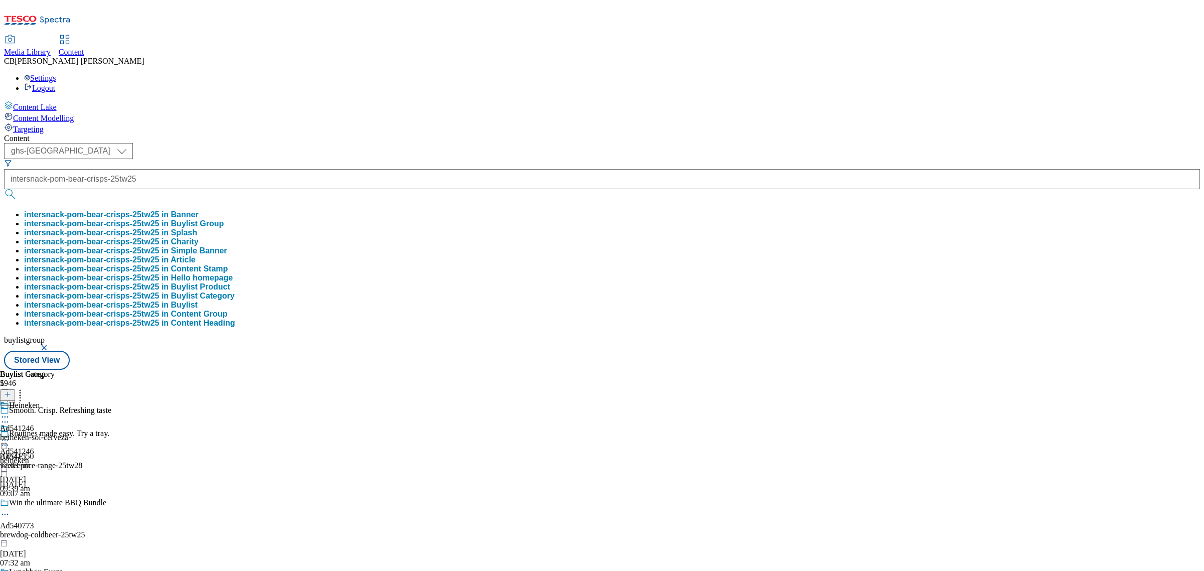
scroll to position [0, 0]
click at [224, 219] on button "intersnack-pom-bear-crisps-25tw25 in Buylist Group" at bounding box center [124, 223] width 200 height 9
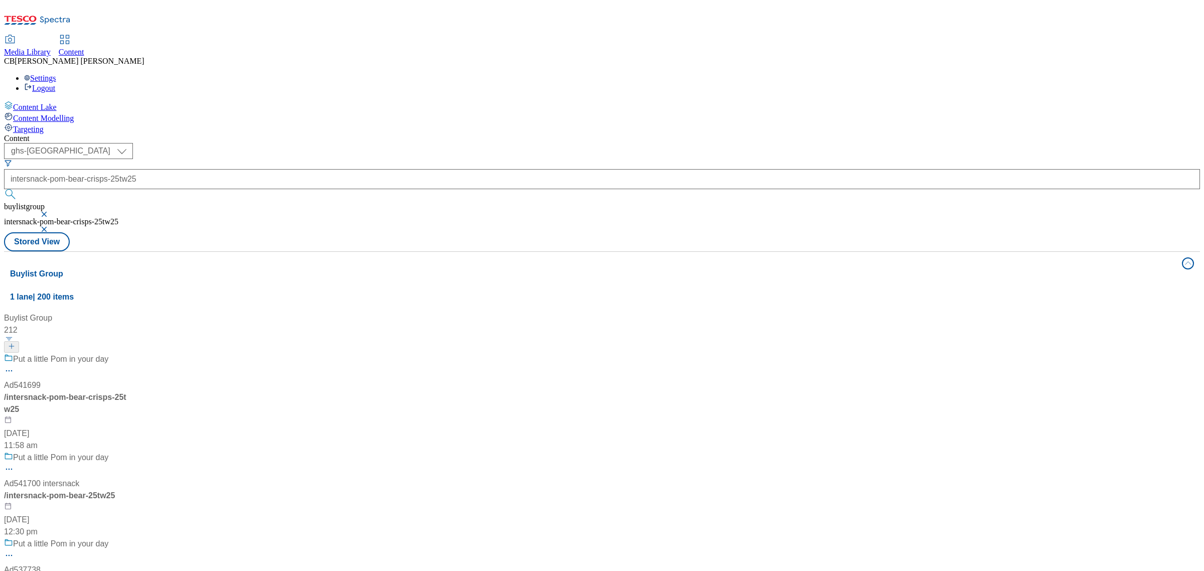
click at [175, 353] on div "Put a little Pom in your day Ad541699 / intersnack-pom-bear-crisps-25tw25 11 Au…" at bounding box center [89, 402] width 171 height 98
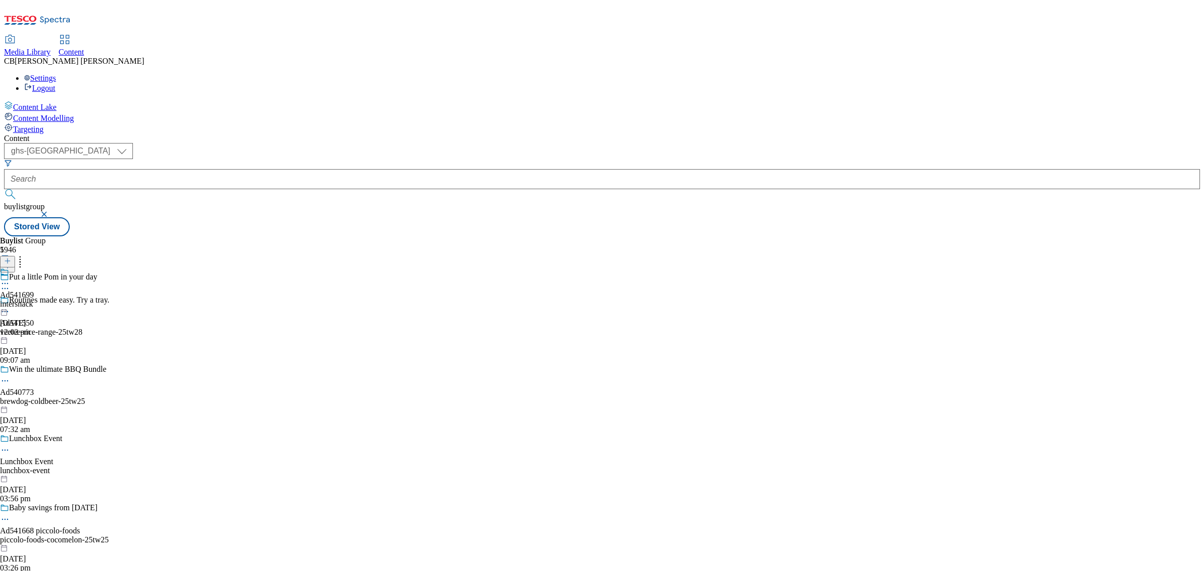
click at [10, 278] on icon at bounding box center [5, 283] width 10 height 10
click at [43, 301] on span "Edit" at bounding box center [37, 305] width 12 height 8
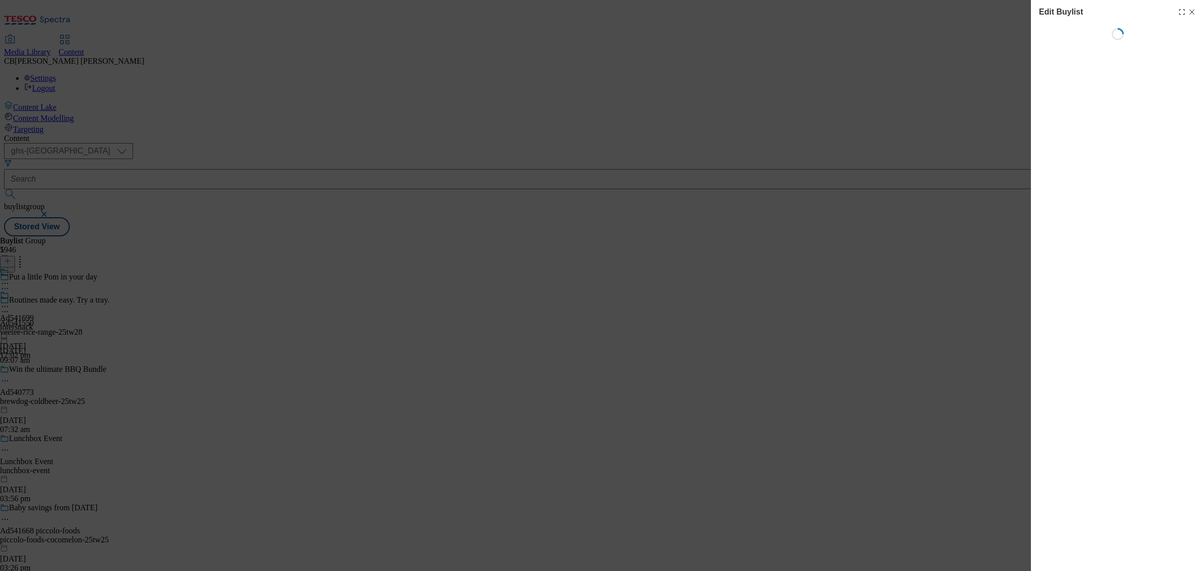
select select "tactical"
select select "supplier funded short term 1-3 weeks"
select select "dunnhumby"
select select "Banner"
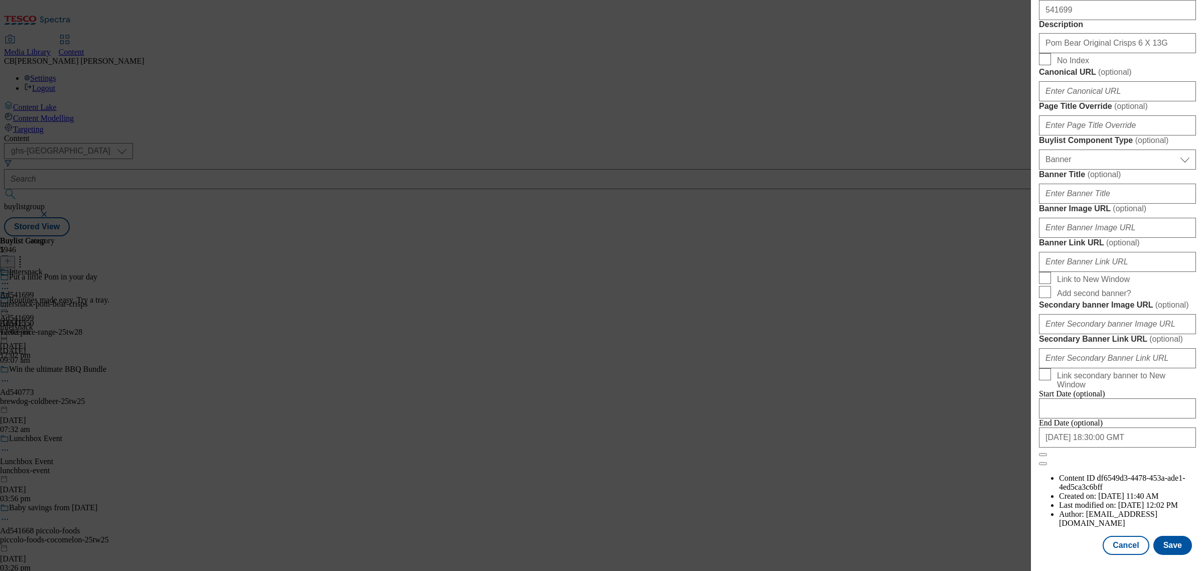
scroll to position [887, 0]
click at [1124, 219] on input "Banner Image URL ( optional )" at bounding box center [1117, 228] width 157 height 20
paste input "https://digitalcontent.api.tesco.com/v2/media/ghs-mktg/c8438c2a-e0f5-415c-8e86-…"
type input "https://digitalcontent.api.tesco.com/v2/media/ghs-mktg/c8438c2a-e0f5-415c-8e86-…"
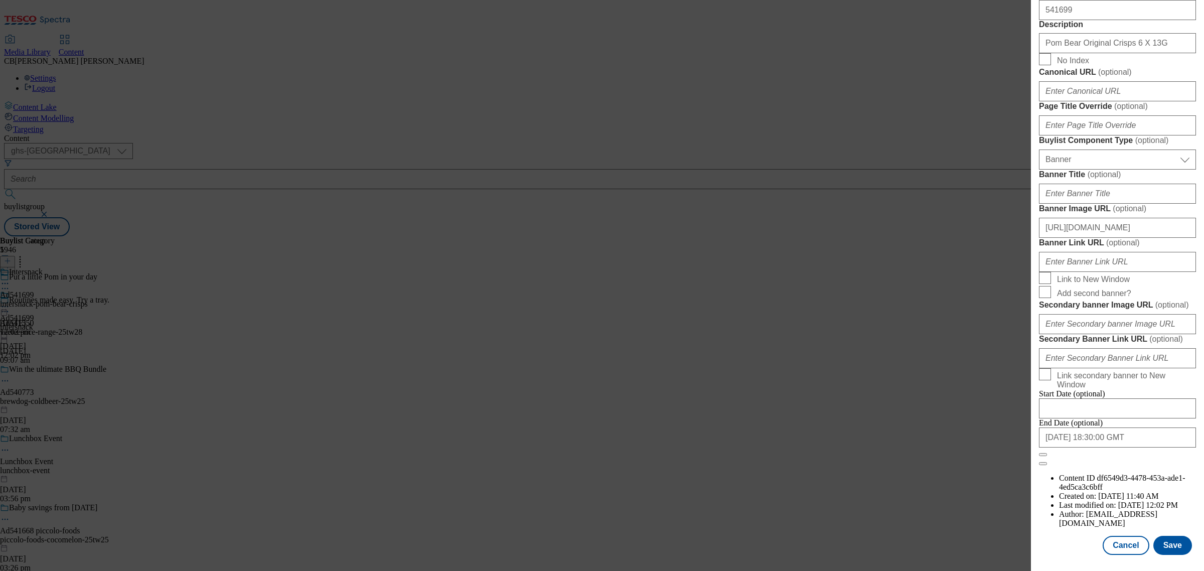
click at [1163, 191] on form "Label Ad541699 Tracking Name DH_AD541699 Friendly Name intersnack Buylist Lifes…" at bounding box center [1117, 51] width 157 height 830
click at [1157, 536] on button "Save" at bounding box center [1173, 545] width 39 height 19
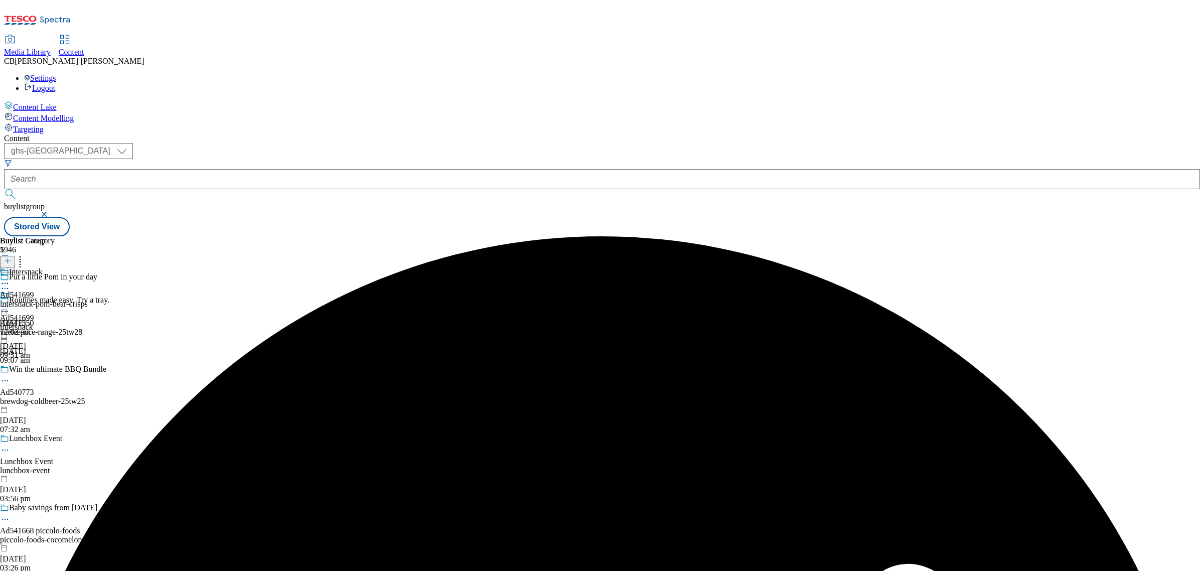
click at [10, 302] on icon at bounding box center [5, 307] width 10 height 10
click at [55, 370] on span "Preview" at bounding box center [43, 374] width 24 height 8
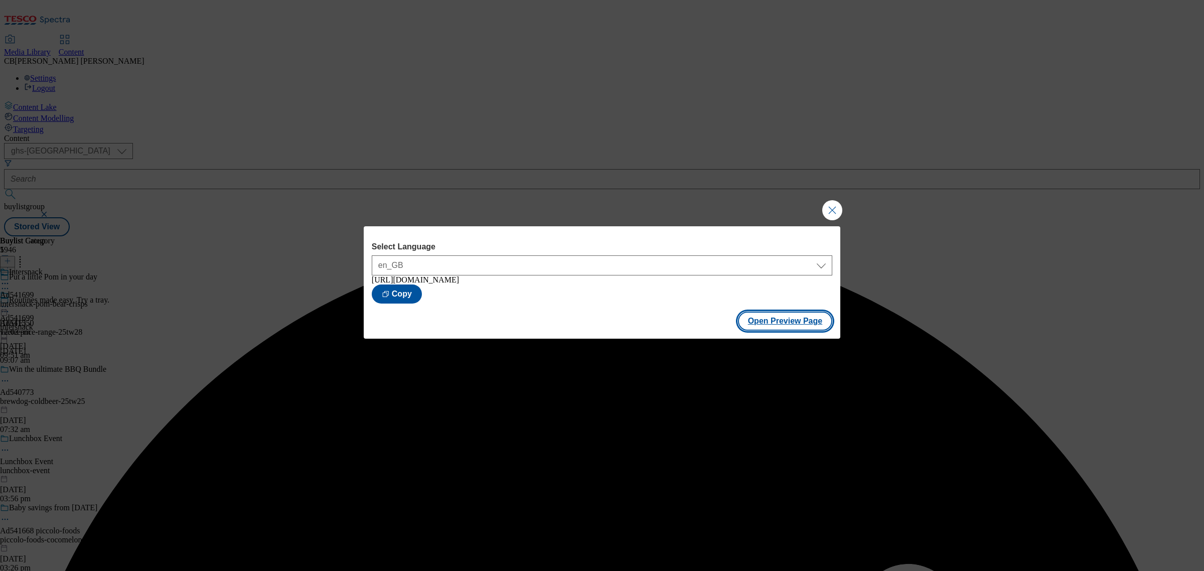
click at [788, 322] on button "Open Preview Page" at bounding box center [785, 321] width 95 height 19
click at [839, 204] on button "Close Modal" at bounding box center [832, 210] width 20 height 20
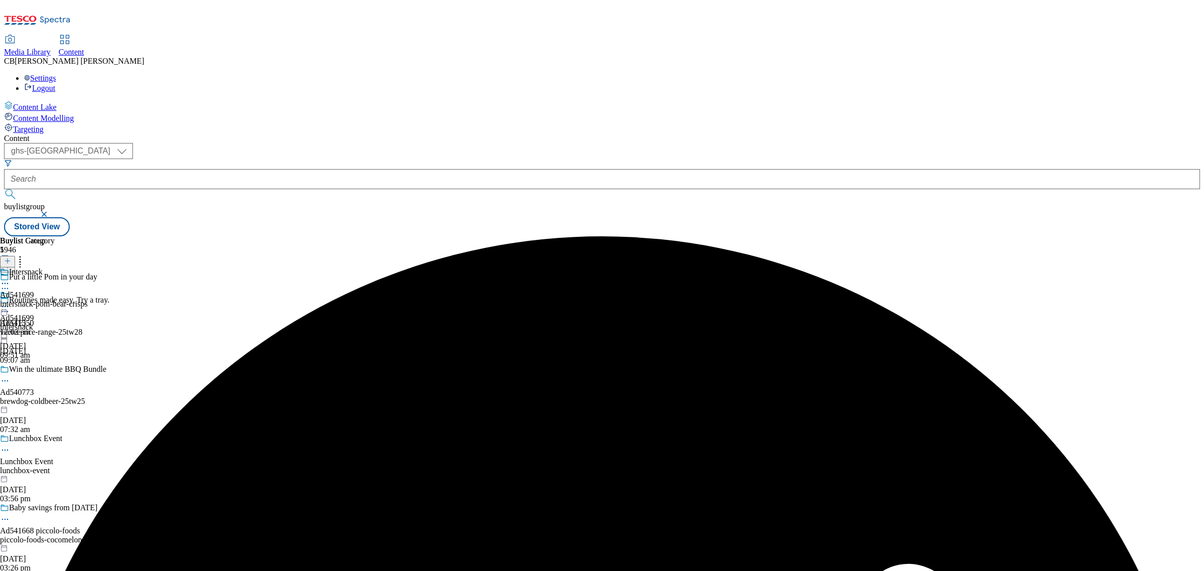
click at [10, 302] on icon at bounding box center [5, 307] width 10 height 10
click at [57, 402] on button "Publish" at bounding box center [38, 408] width 37 height 12
click at [10, 302] on icon at bounding box center [5, 307] width 10 height 10
click at [781, 236] on div "Buylist Group 5946 Put a little Pom in your day Routines made easy. Try a tray.…" at bounding box center [602, 236] width 1196 height 0
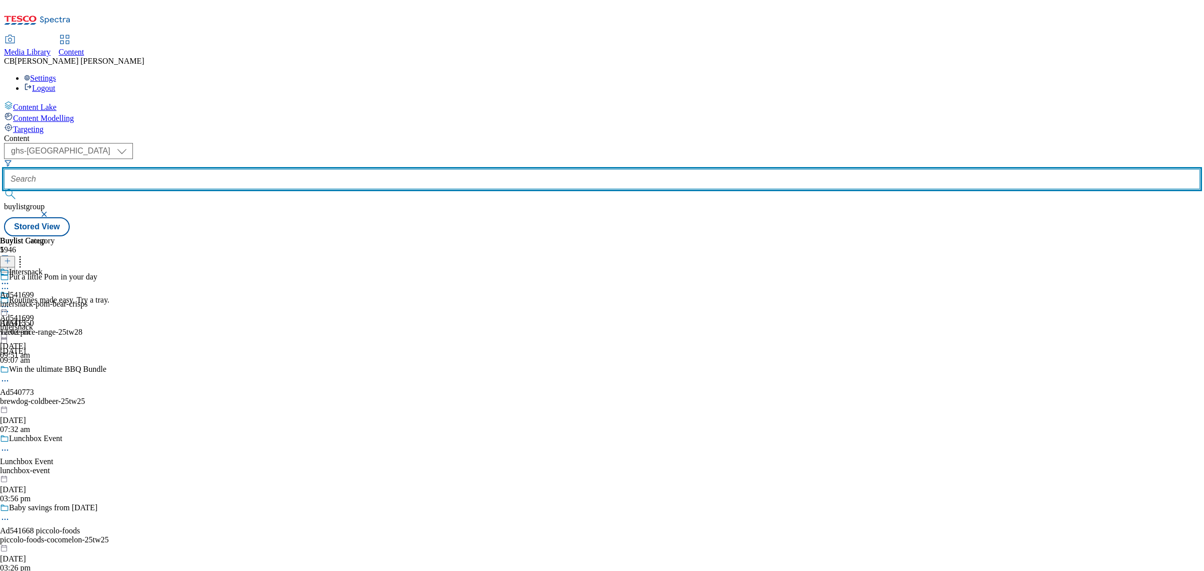
click at [244, 169] on input "text" at bounding box center [602, 179] width 1196 height 20
paste input "intersnack-pom-bear-25tw25"
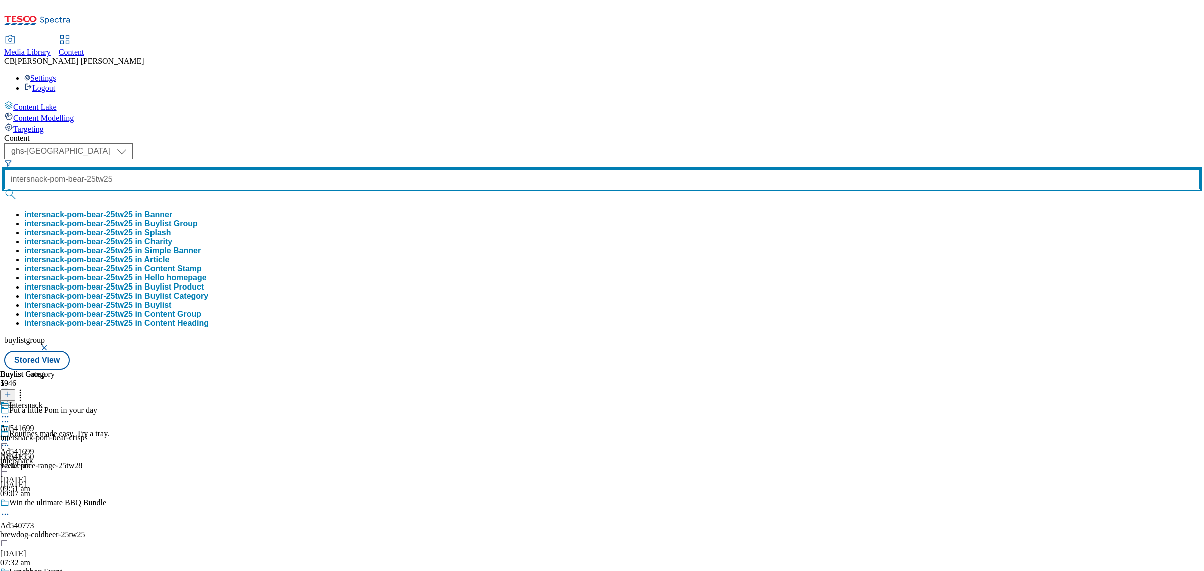
scroll to position [0, 19]
type input "intersnack-pom-bear-25tw25"
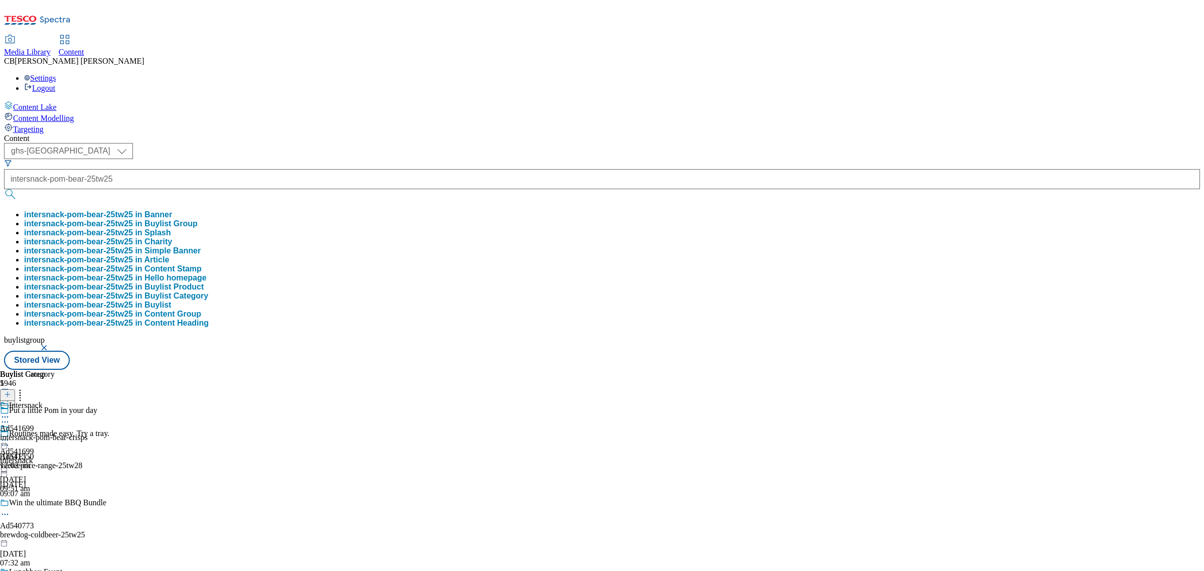
click at [198, 219] on button "intersnack-pom-bear-25tw25 in Buylist Group" at bounding box center [111, 223] width 174 height 9
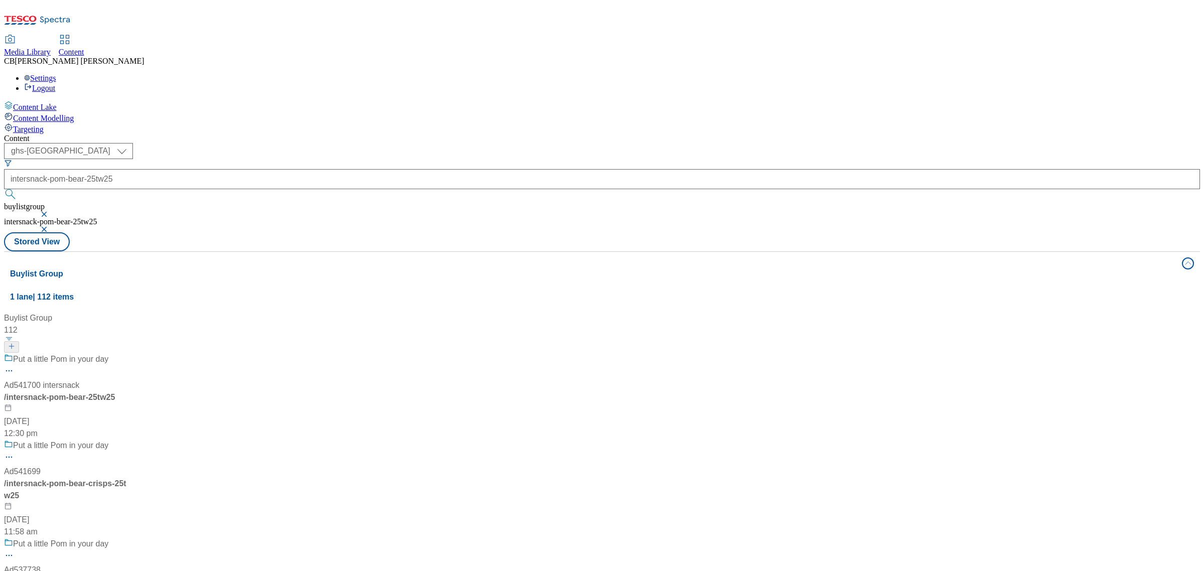
click at [175, 353] on div "Put a little Pom in your day" at bounding box center [89, 366] width 171 height 26
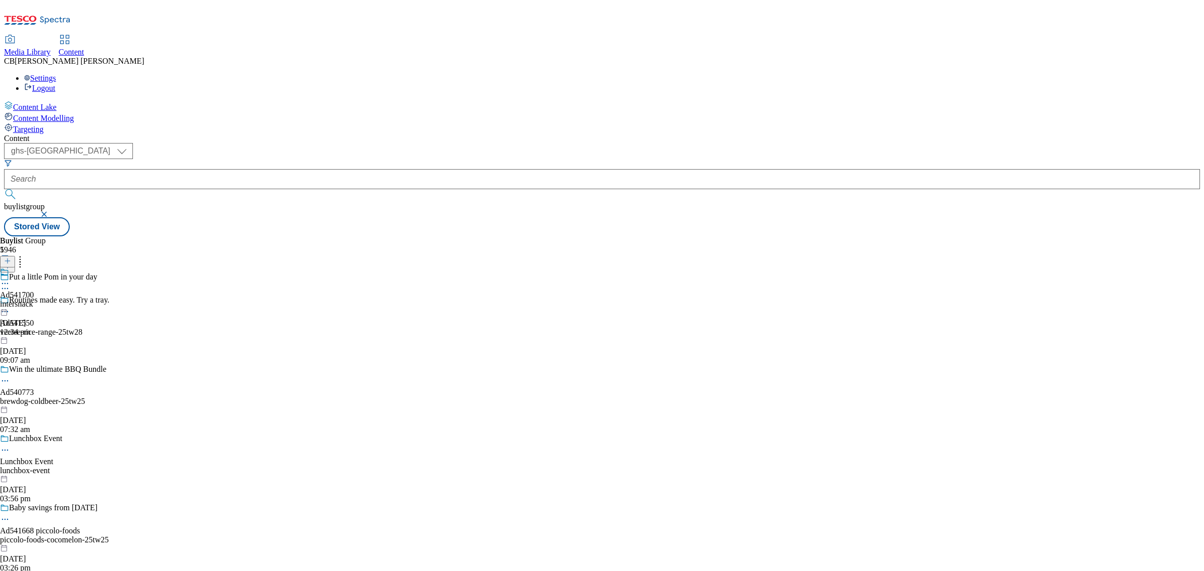
click at [10, 278] on icon at bounding box center [5, 283] width 10 height 10
click at [43, 301] on span "Edit" at bounding box center [37, 305] width 12 height 8
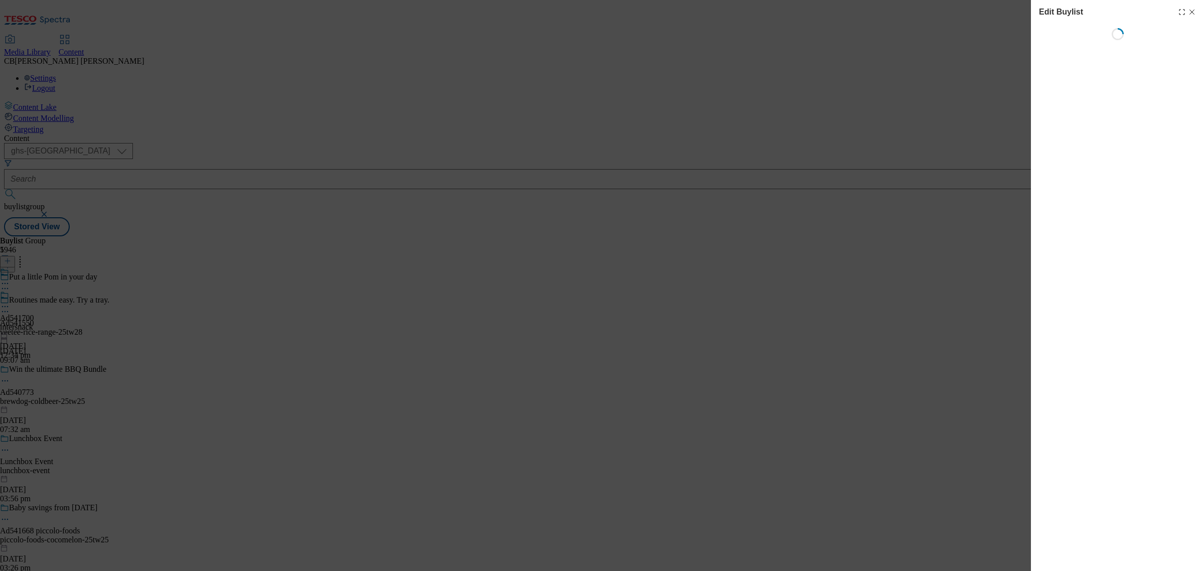
select select "tactical"
select select "supplier funded short term 1-3 weeks"
select select "dunnhumby"
select select "Banner"
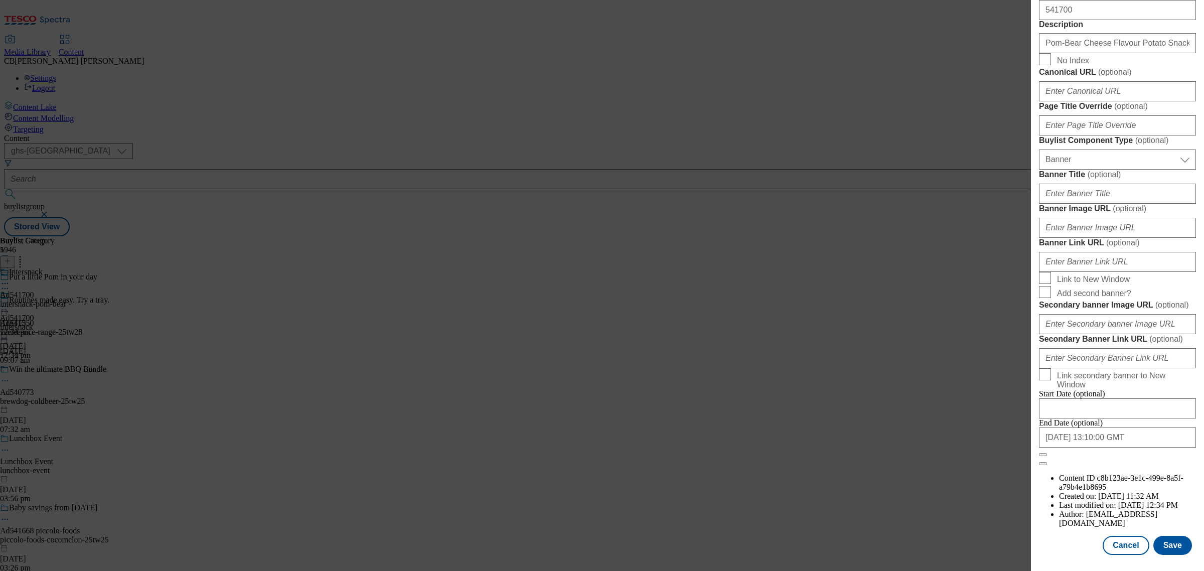
scroll to position [824, 0]
click at [1106, 238] on input "Banner Image URL ( optional )" at bounding box center [1117, 228] width 157 height 20
paste input "https://digitalcontent.api.tesco.com/v2/media/ghs-mktg/588f0f05-7a36-49f8-b507-…"
type input "https://digitalcontent.api.tesco.com/v2/media/ghs-mktg/588f0f05-7a36-49f8-b507-…"
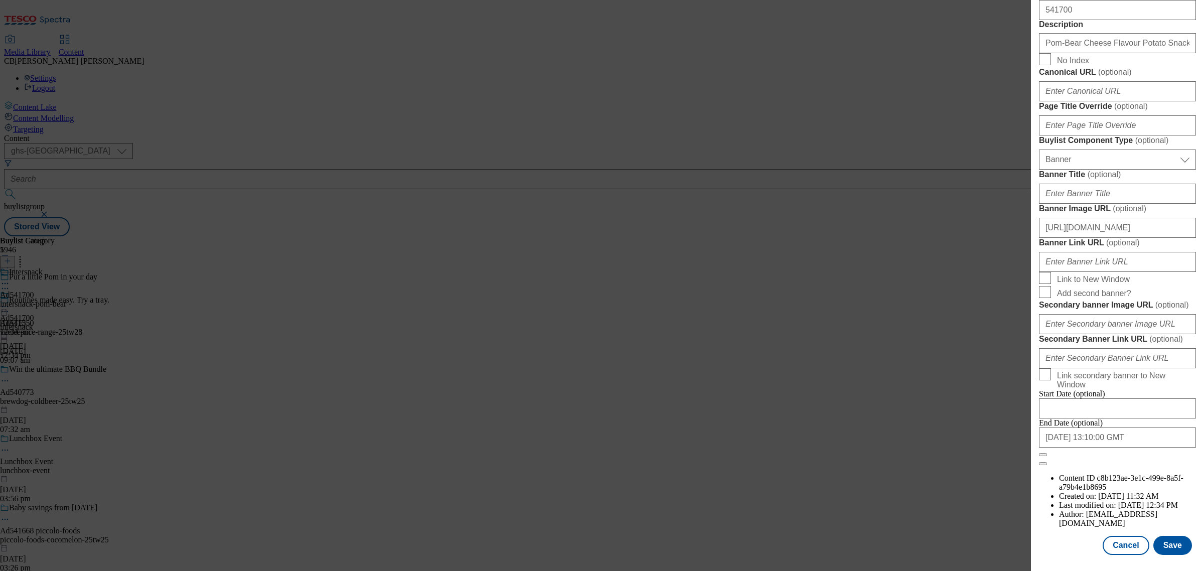
click at [1159, 248] on label "Banner Link URL ( optional )" at bounding box center [1117, 243] width 157 height 10
click at [1159, 272] on input "Banner Link URL ( optional )" at bounding box center [1117, 262] width 157 height 20
click at [1163, 536] on button "Save" at bounding box center [1173, 545] width 39 height 19
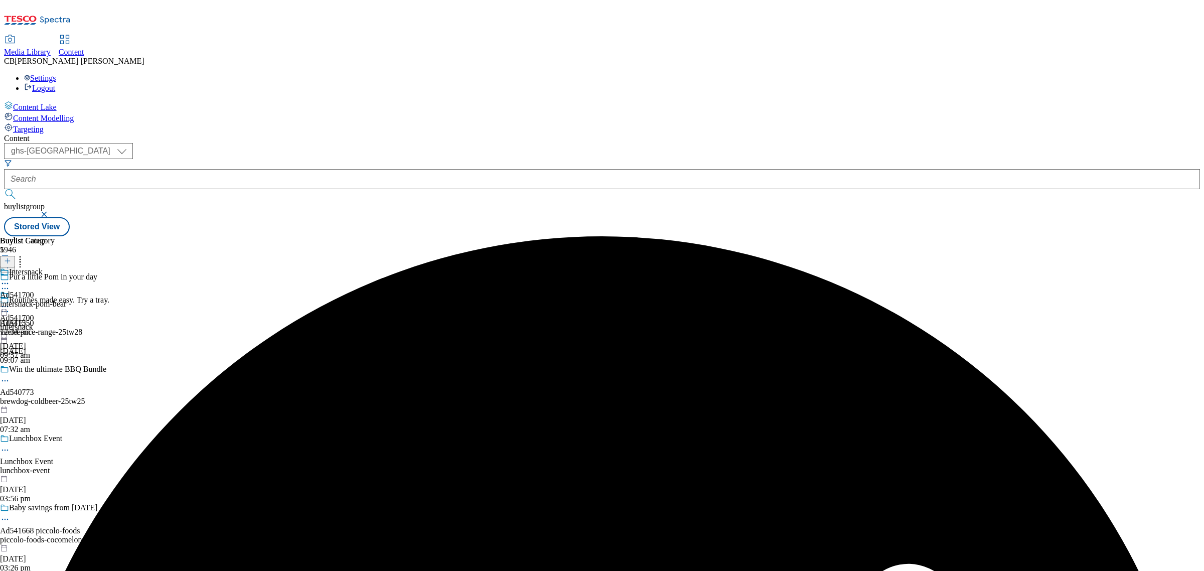
click at [4, 306] on circle at bounding box center [3, 307] width 2 height 2
click at [55, 370] on span "Preview" at bounding box center [43, 374] width 24 height 8
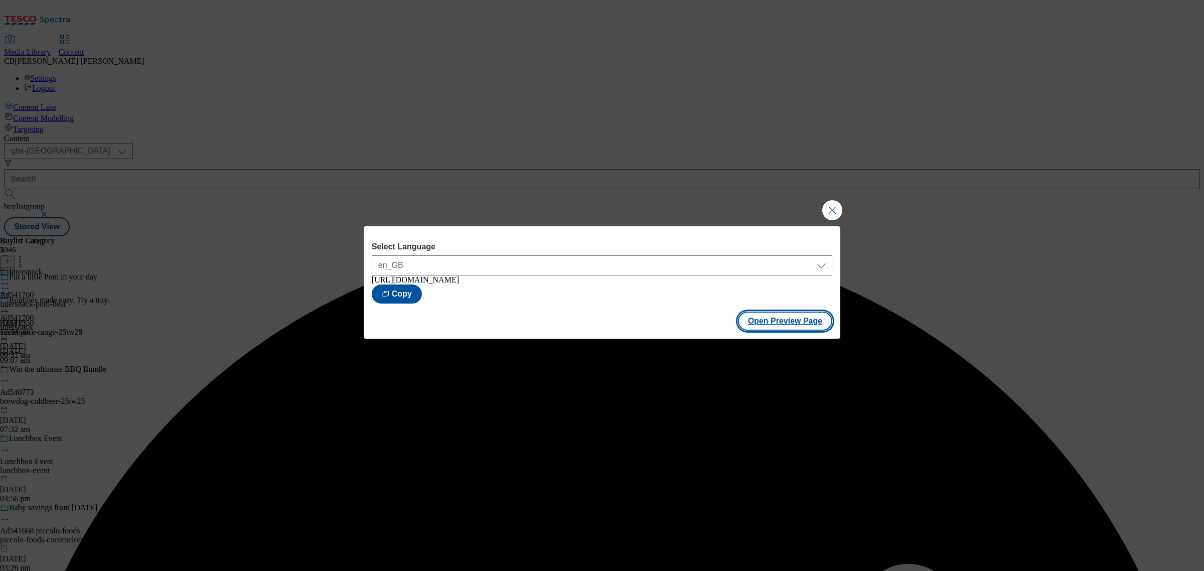
click at [777, 329] on button "Open Preview Page" at bounding box center [785, 321] width 95 height 19
click at [833, 207] on button "Close Modal" at bounding box center [832, 210] width 20 height 20
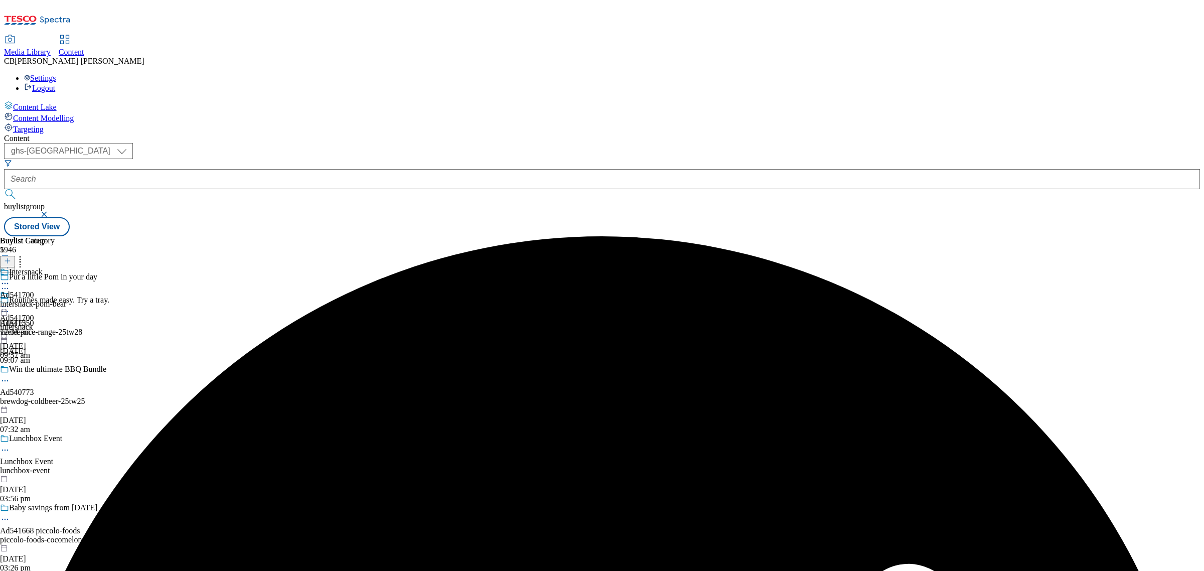
click at [10, 302] on icon at bounding box center [5, 307] width 10 height 10
click at [57, 402] on button "Publish" at bounding box center [38, 408] width 37 height 12
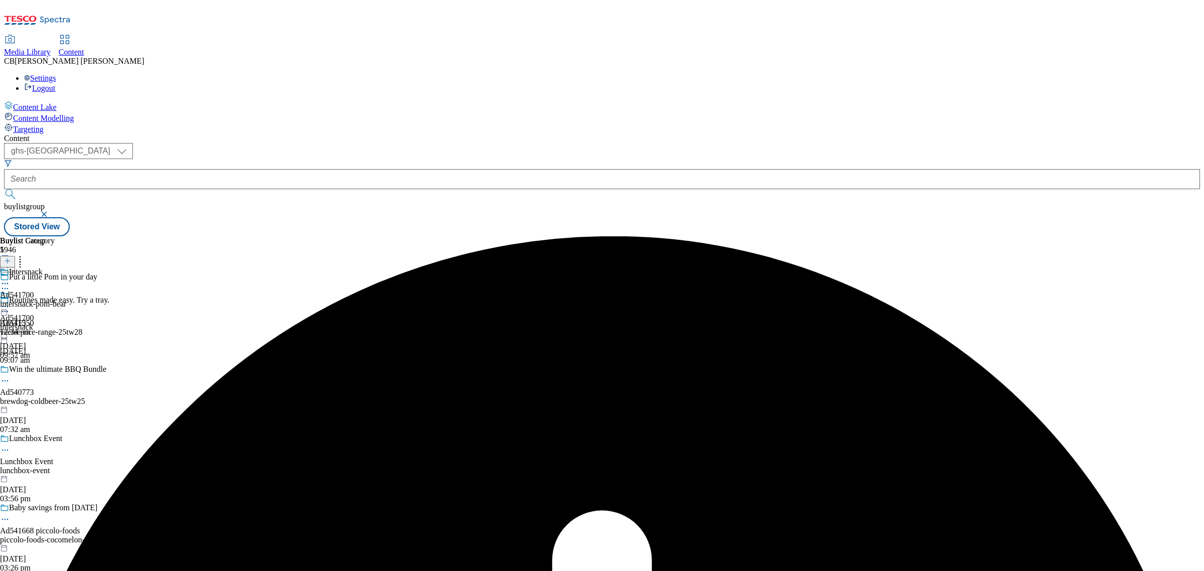
click at [10, 302] on icon at bounding box center [5, 307] width 10 height 10
click at [53, 405] on span "Publish" at bounding box center [42, 409] width 22 height 8
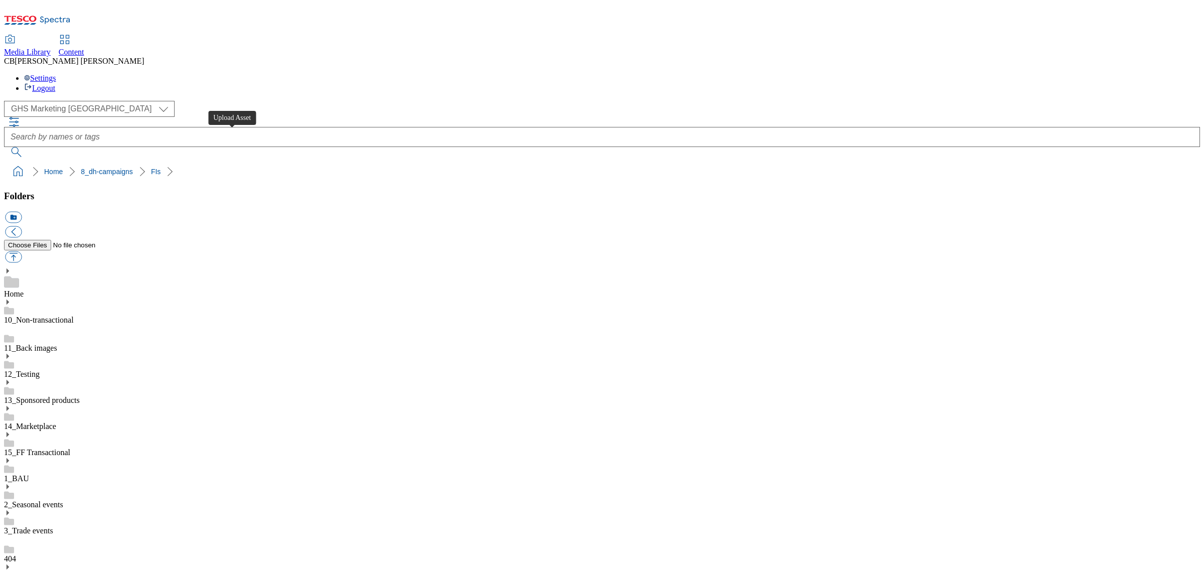
scroll to position [179, 0]
click at [22, 251] on button "button" at bounding box center [13, 257] width 17 height 12
type input "C:\fakepath\1754652958251-ad541477_Babybel_LegoBrand_H_1184x333_V2.jpg"
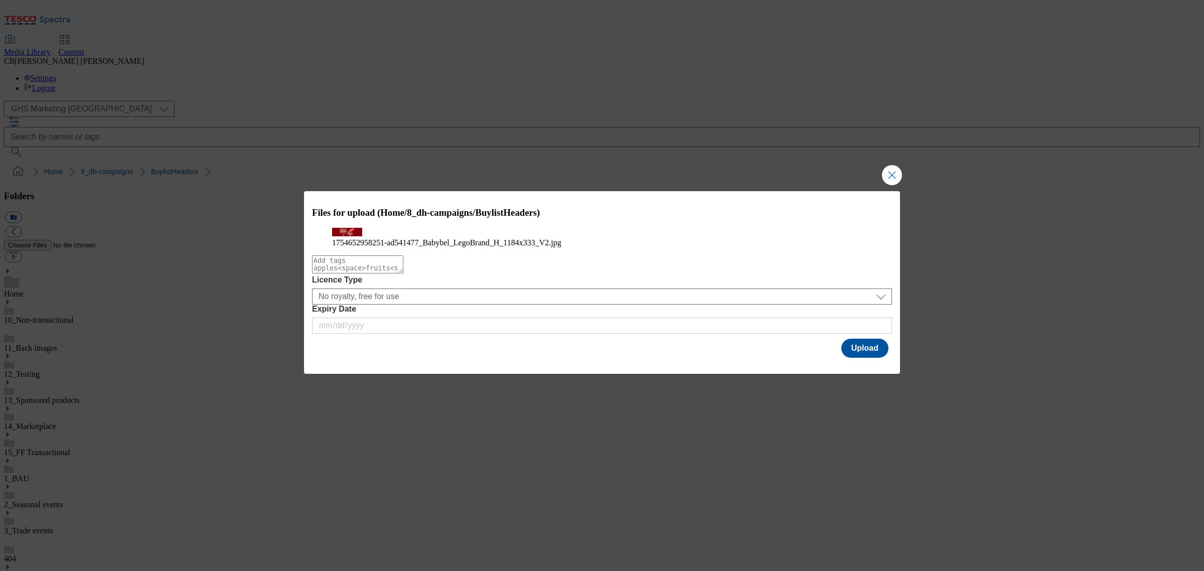
click at [894, 360] on div "Files for upload (Home/8_dh-campaigns/BuylistHeaders) 1754652958251-ad541477_Ba…" at bounding box center [602, 275] width 596 height 169
click at [869, 358] on button "Upload" at bounding box center [864, 348] width 47 height 19
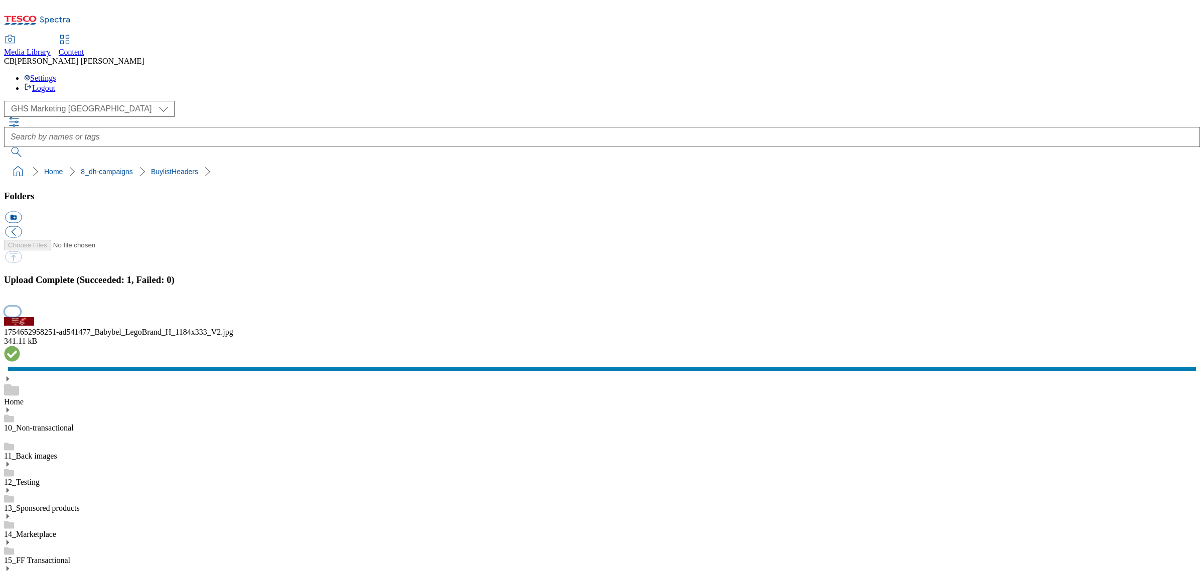
click at [20, 316] on button "button" at bounding box center [12, 312] width 15 height 10
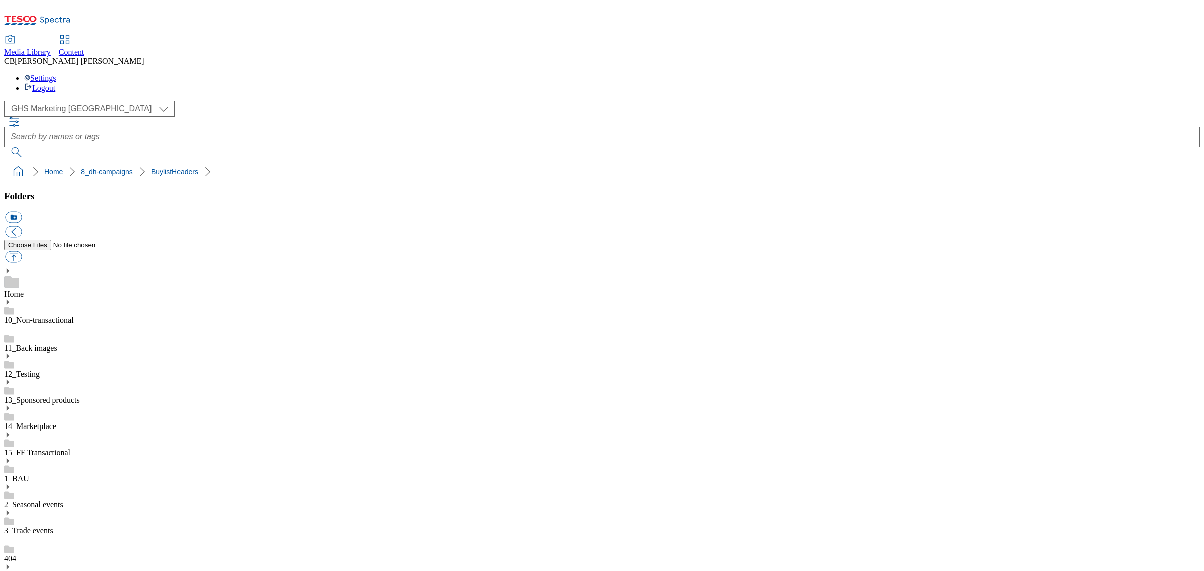
click at [22, 251] on button "button" at bounding box center [13, 257] width 17 height 12
type input "C:\fakepath\1754311536337-ad541613_Cheestrings_LegoBrand_H_1184x333_V1.jpg"
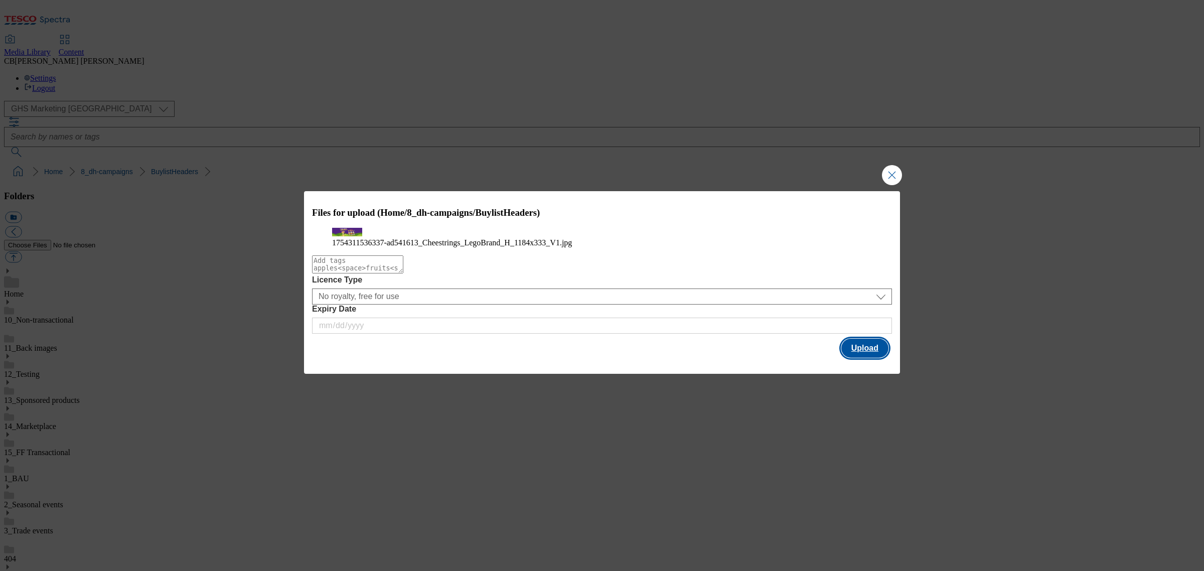
click at [854, 358] on button "Upload" at bounding box center [864, 348] width 47 height 19
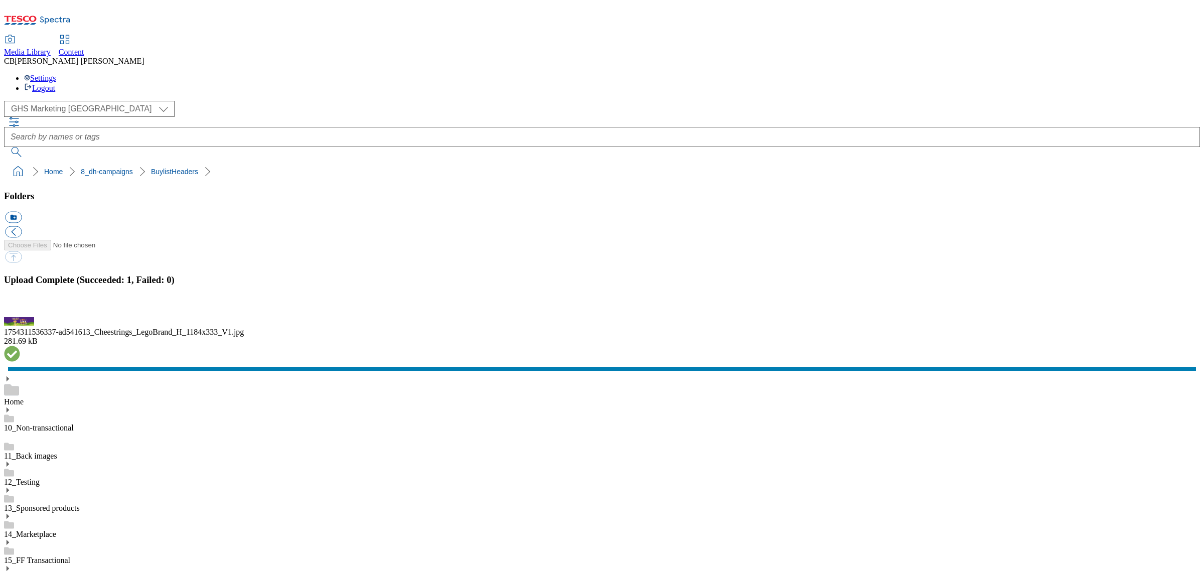
click at [20, 316] on button "button" at bounding box center [12, 312] width 15 height 10
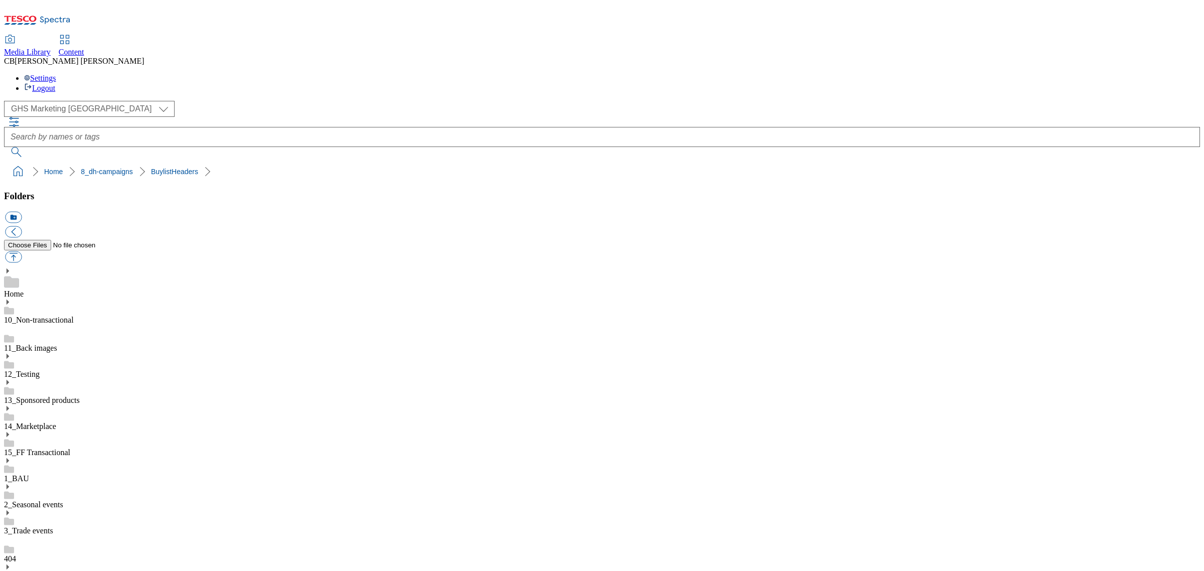
click at [22, 251] on button "button" at bounding box center [13, 257] width 17 height 12
type input "C:\fakepath\1754977692219-ad541246_Sol_Cerveza_Legobrand_H_1184x333_V5 (1).jpg"
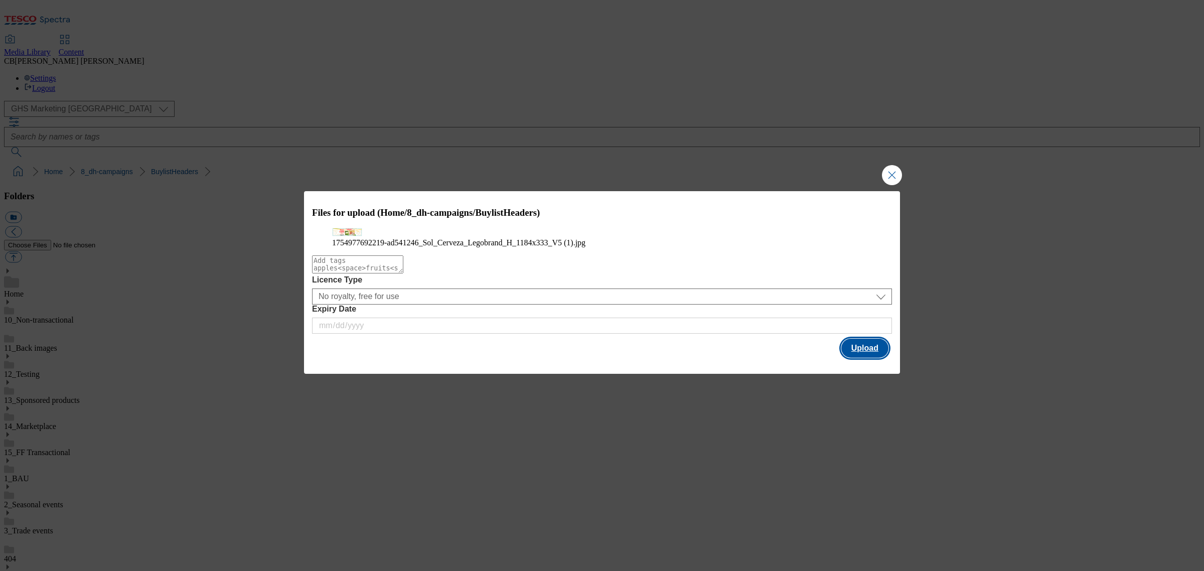
click at [867, 358] on button "Upload" at bounding box center [864, 348] width 47 height 19
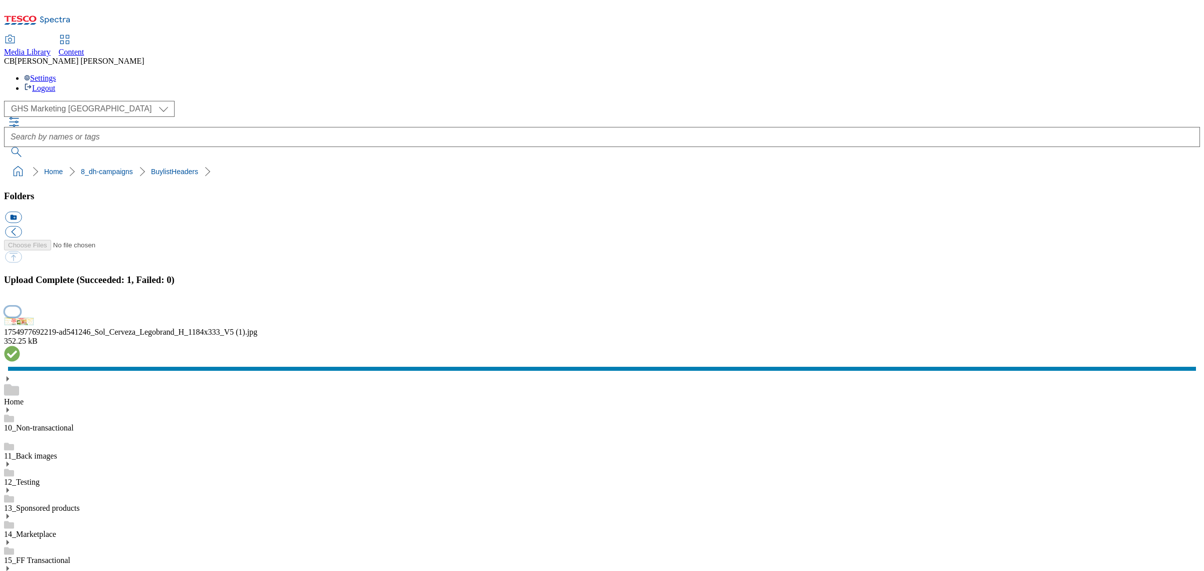
click at [20, 316] on button "button" at bounding box center [12, 312] width 15 height 10
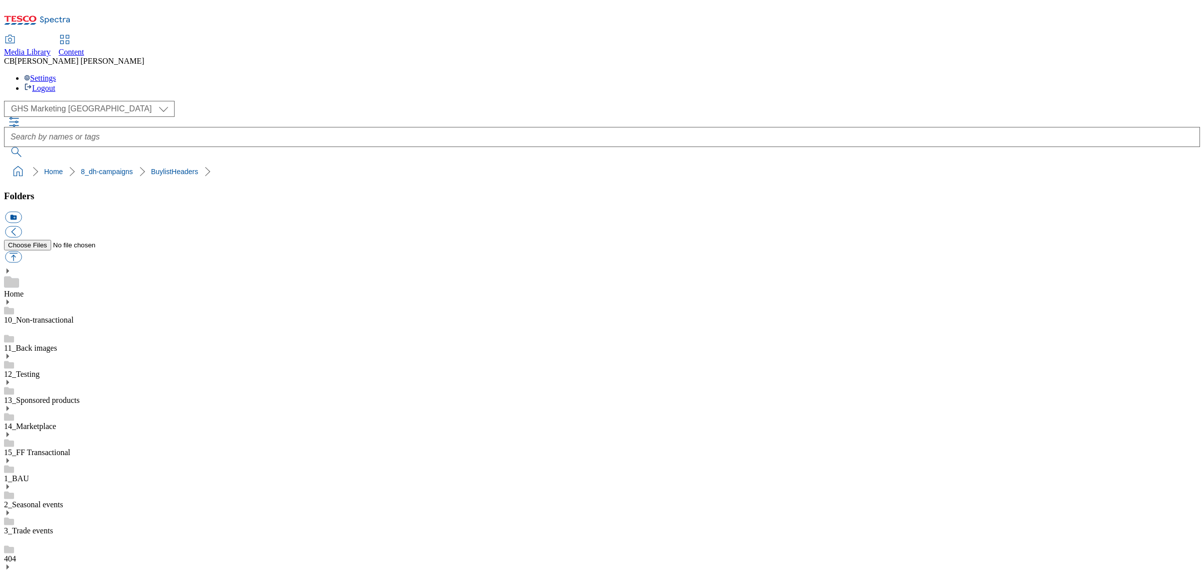
click at [22, 251] on button "button" at bounding box center [13, 257] width 17 height 12
type input "C:\fakepath\1754909808701-ad541699_Pom_Bear_LegoBrand_H_1184x333_V1.jpg"
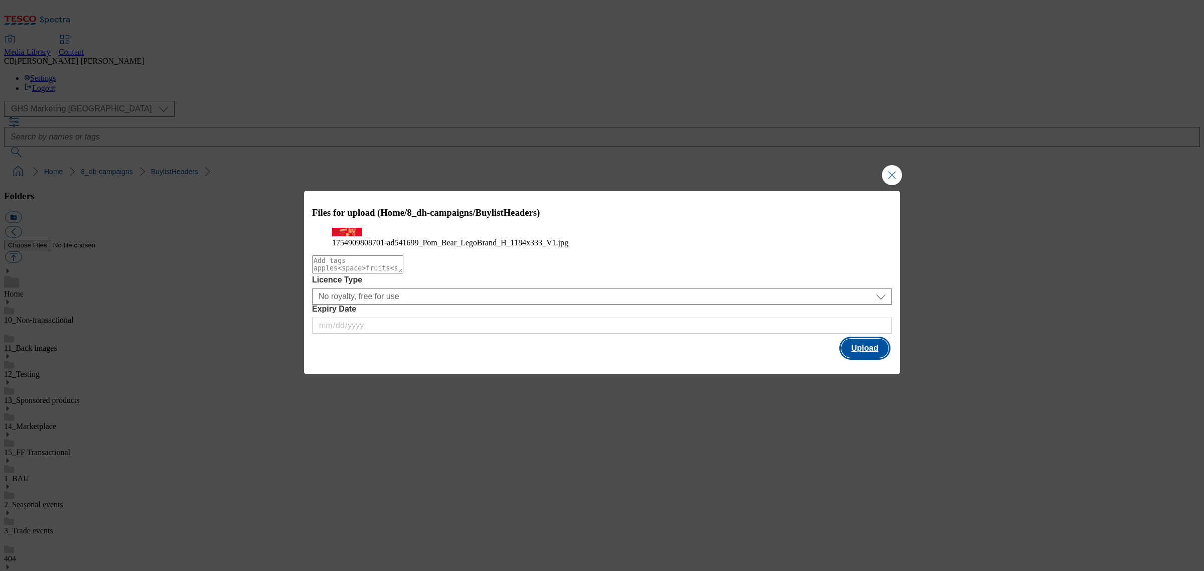
click at [863, 358] on button "Upload" at bounding box center [864, 348] width 47 height 19
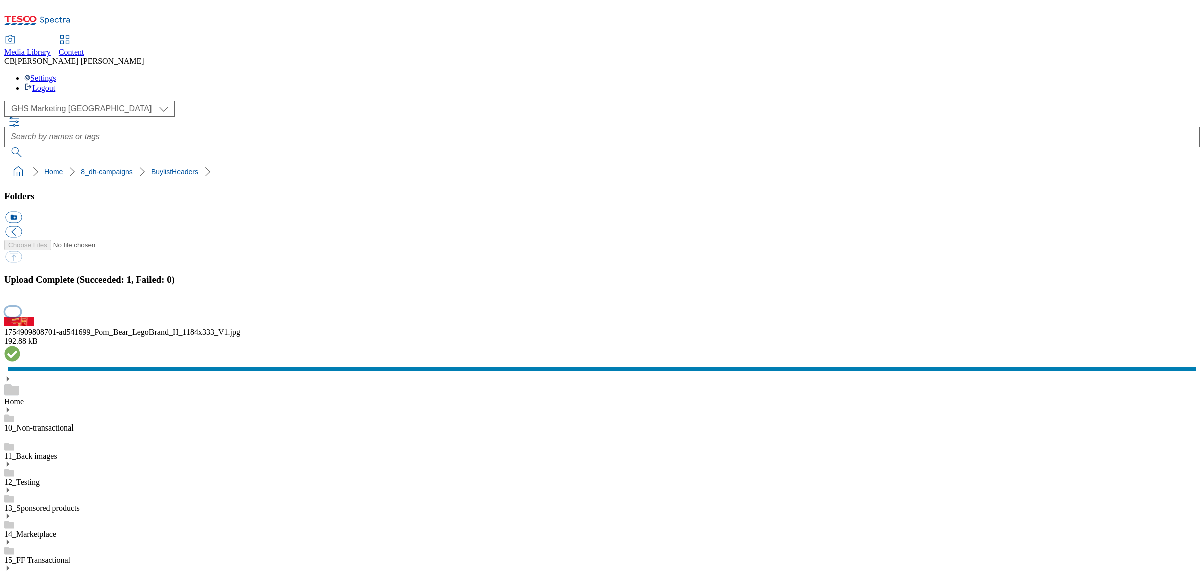
click at [20, 316] on button "button" at bounding box center [12, 312] width 15 height 10
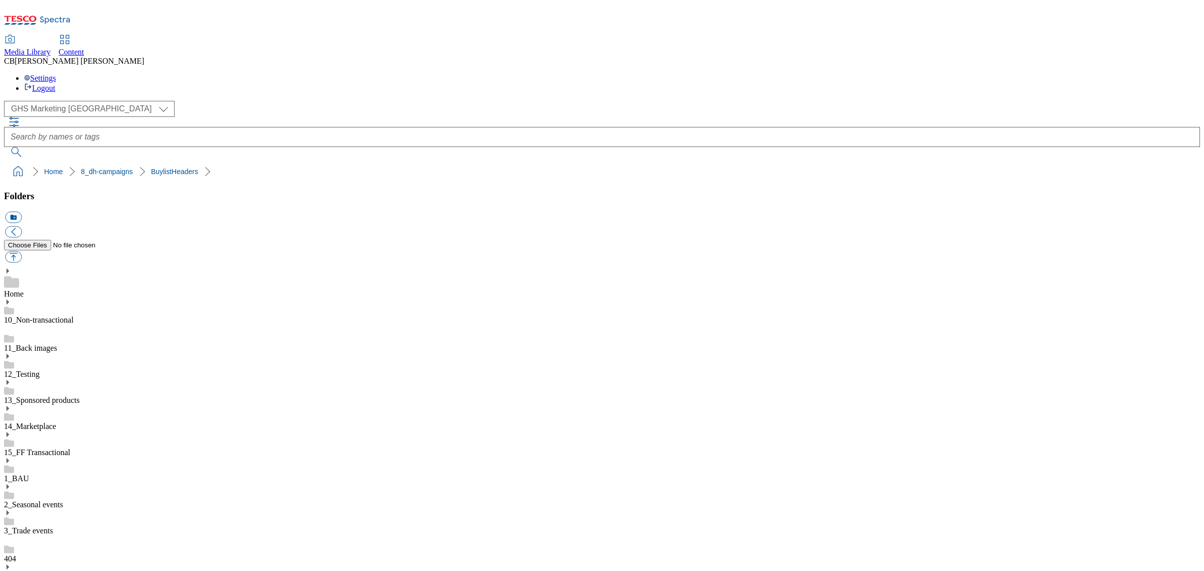
click at [22, 251] on button "button" at bounding box center [13, 257] width 17 height 12
type input "C:\fakepath\1754911691282-ad541700_Pom_Bear_LegoBrand_H_1184x333_V1.jpg"
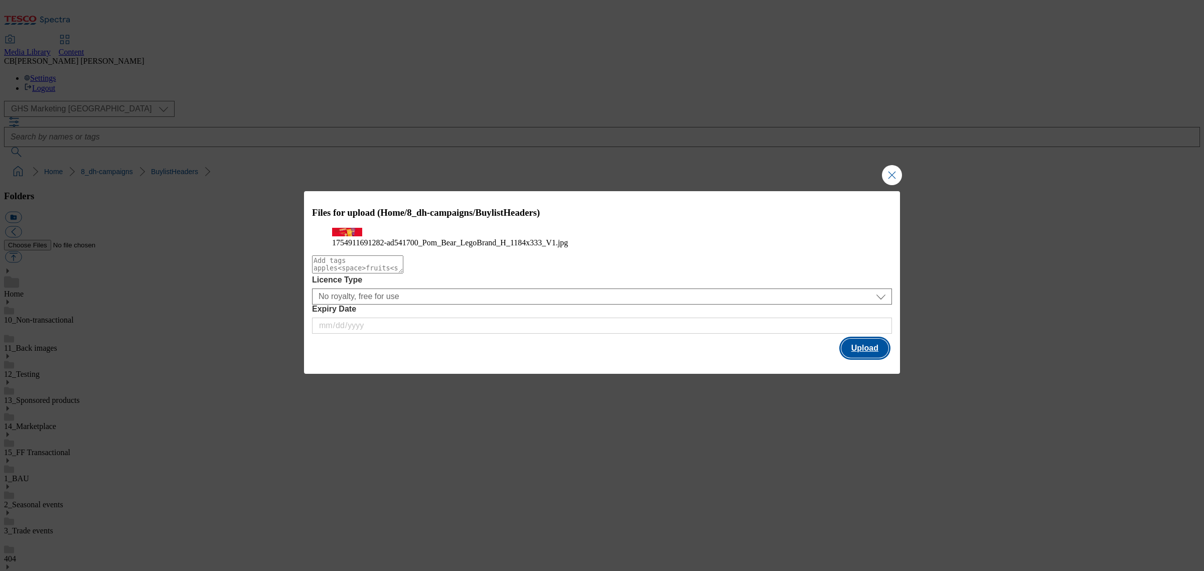
click at [876, 358] on button "Upload" at bounding box center [864, 348] width 47 height 19
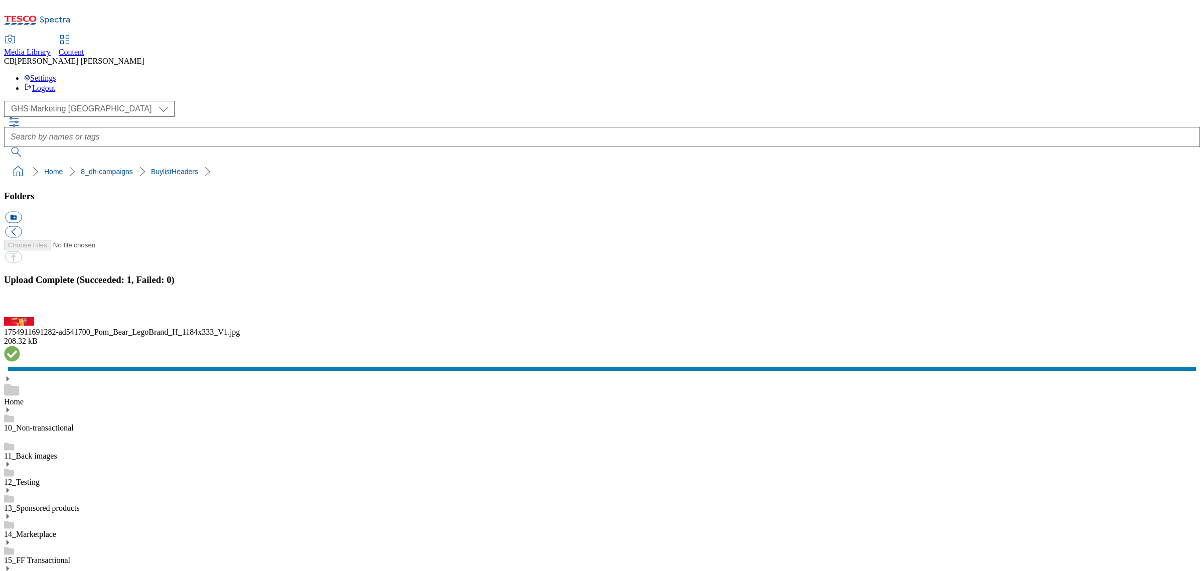
drag, startPoint x: 312, startPoint y: 282, endPoint x: 312, endPoint y: 277, distance: 5.5
click at [20, 316] on button "button" at bounding box center [12, 312] width 15 height 10
